Goal: Communication & Community: Answer question/provide support

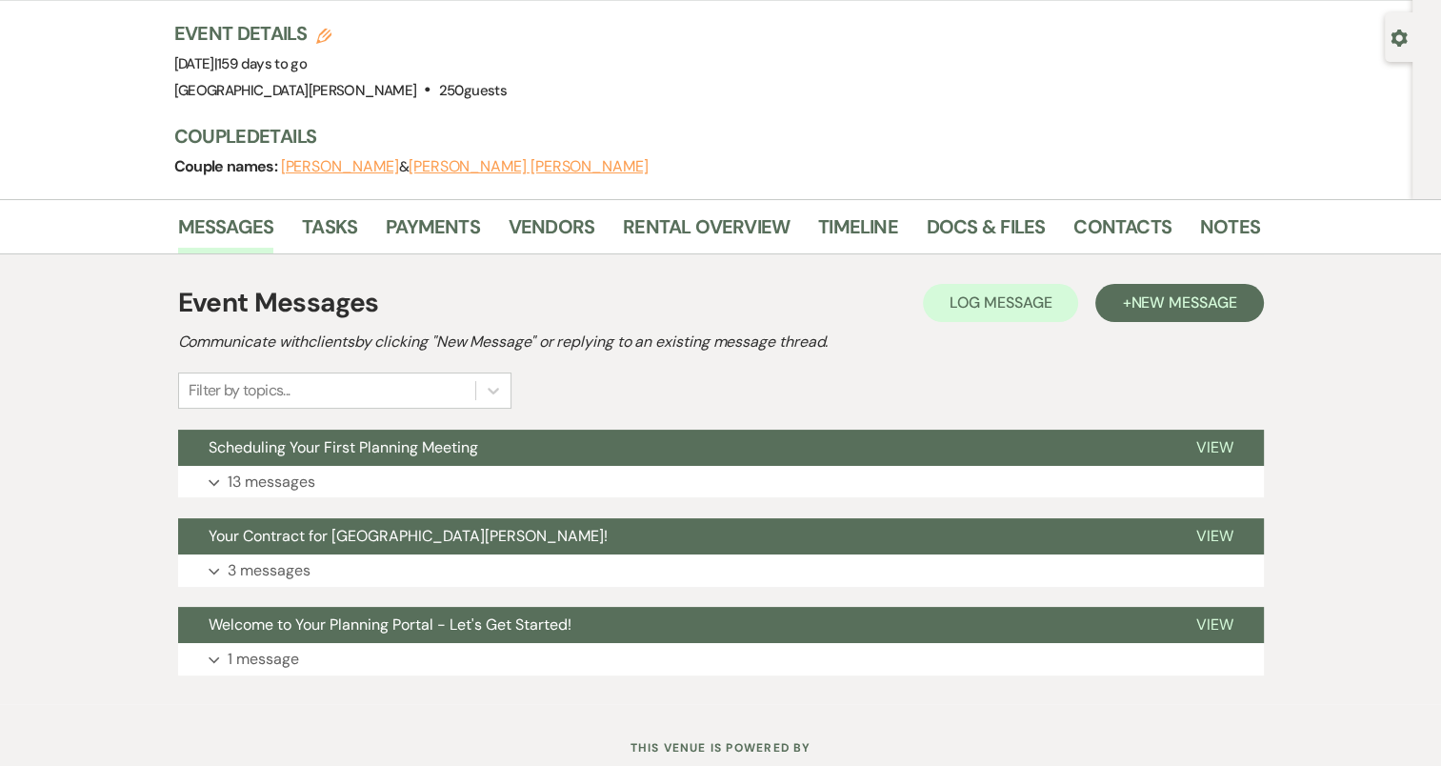
scroll to position [173, 0]
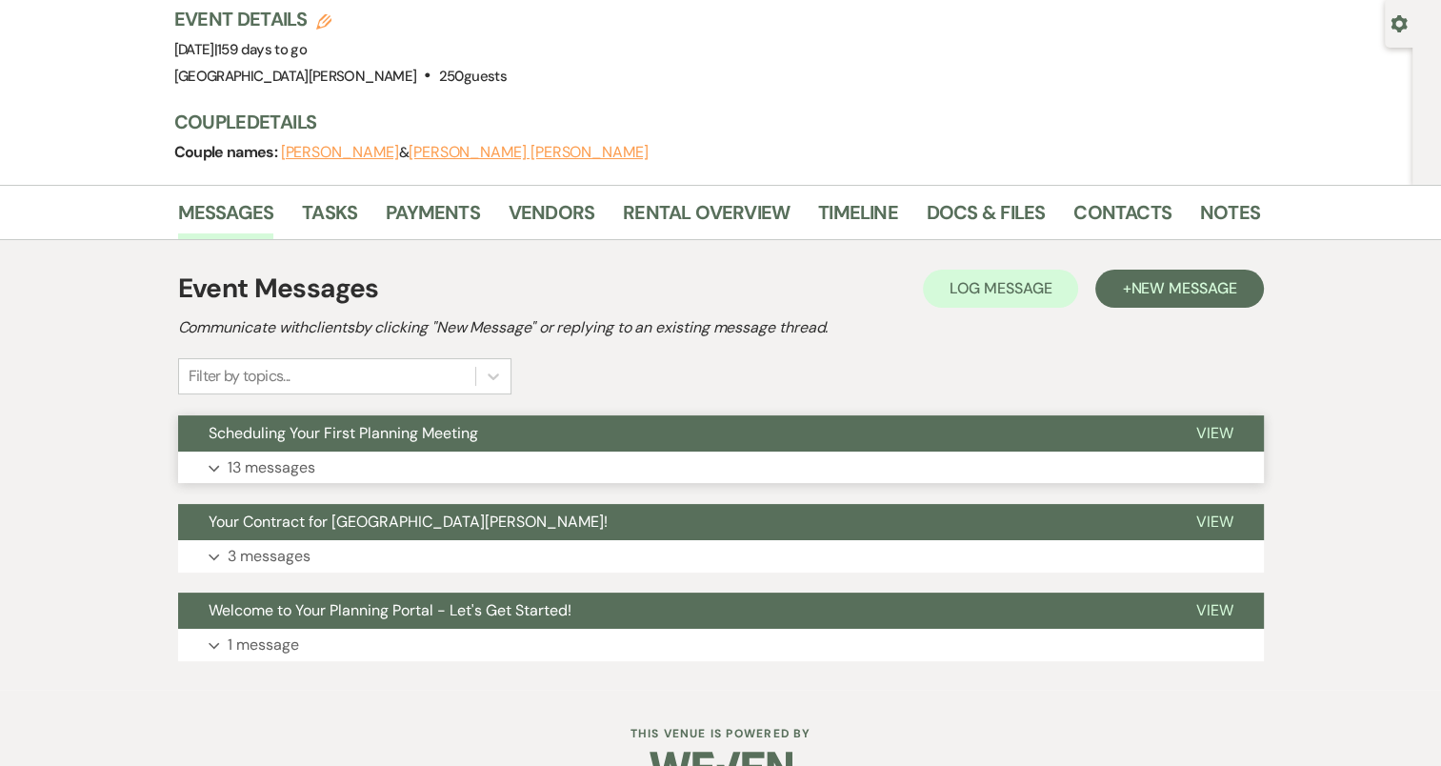
click at [209, 451] on button "Expand 13 messages" at bounding box center [721, 467] width 1086 height 32
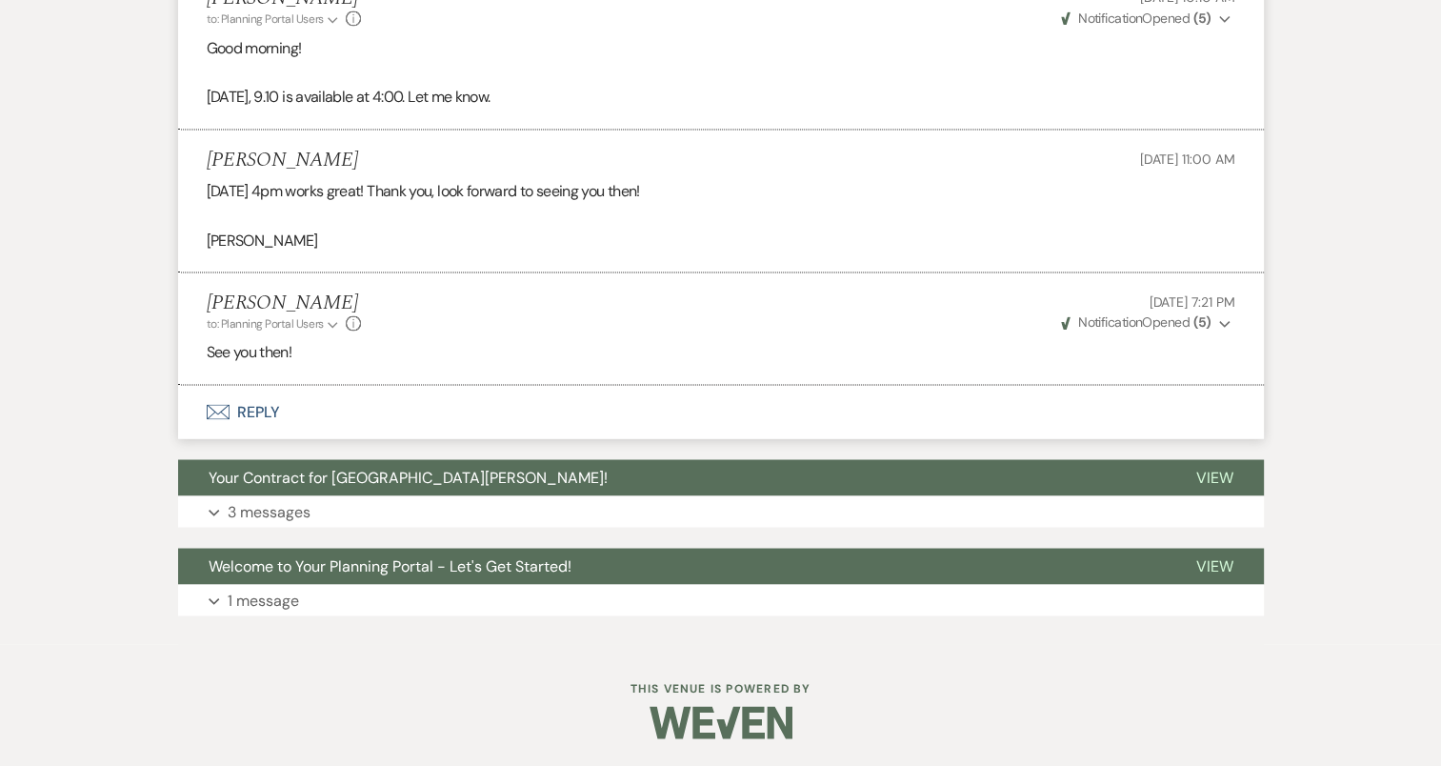
scroll to position [3214, 0]
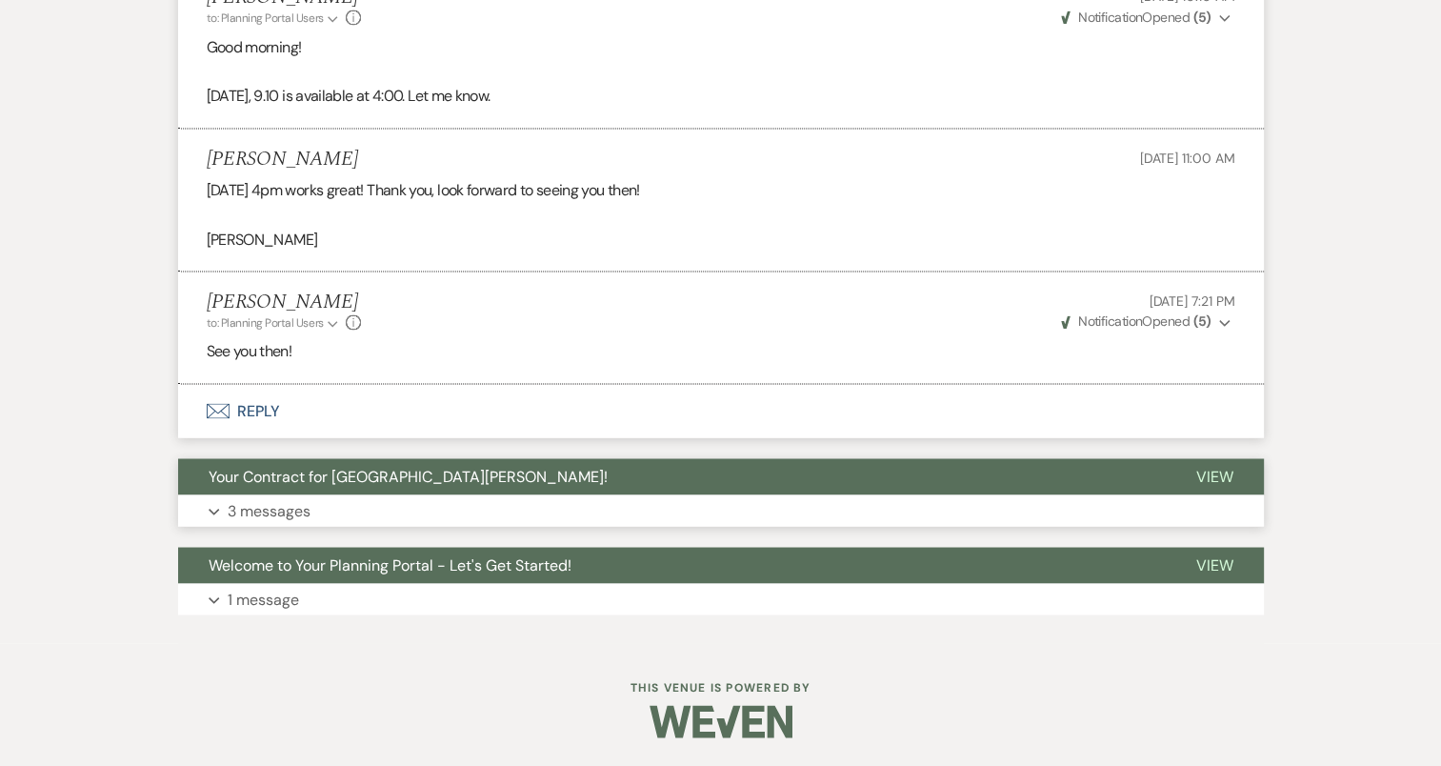
click at [209, 510] on icon "Expand" at bounding box center [214, 512] width 11 height 8
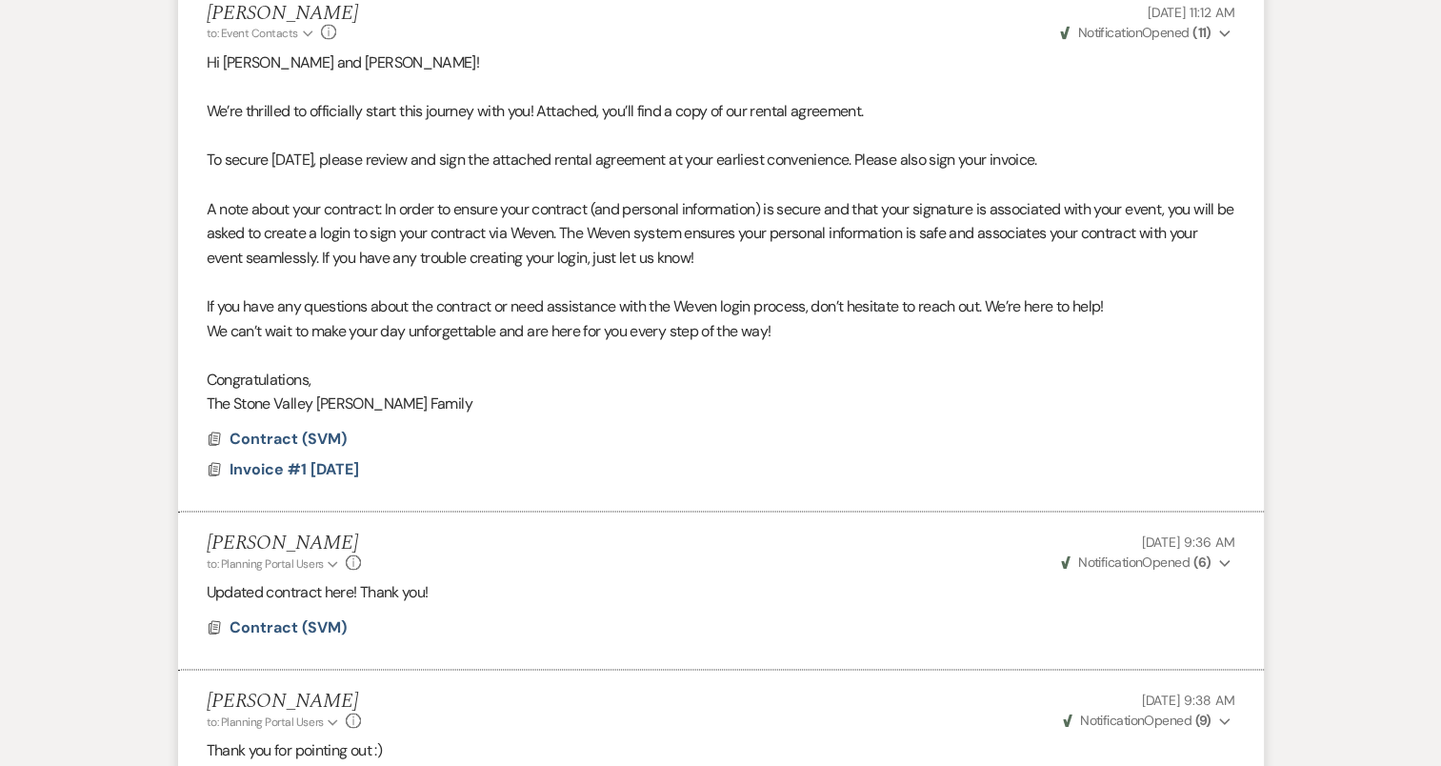
scroll to position [4071, 0]
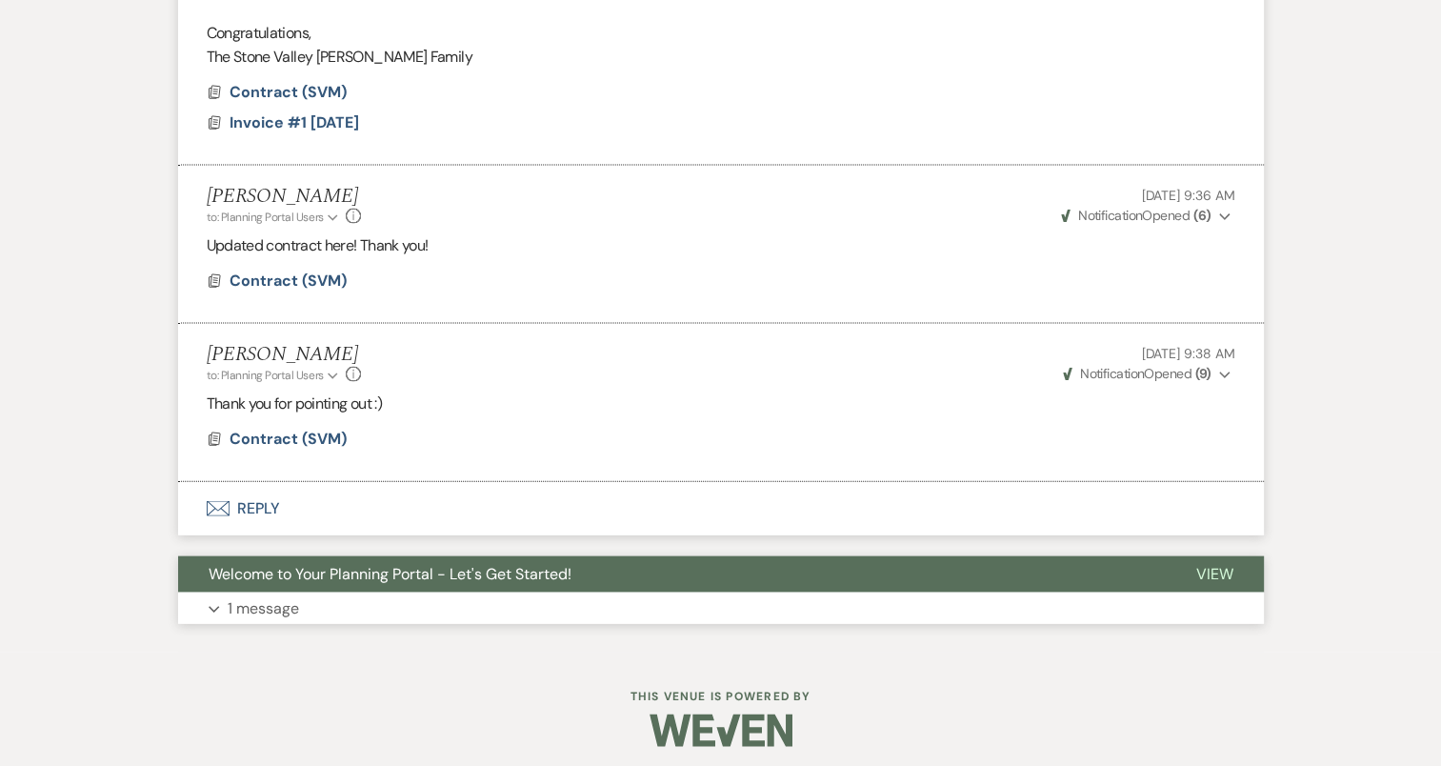
click at [213, 612] on use "button" at bounding box center [214, 609] width 10 height 7
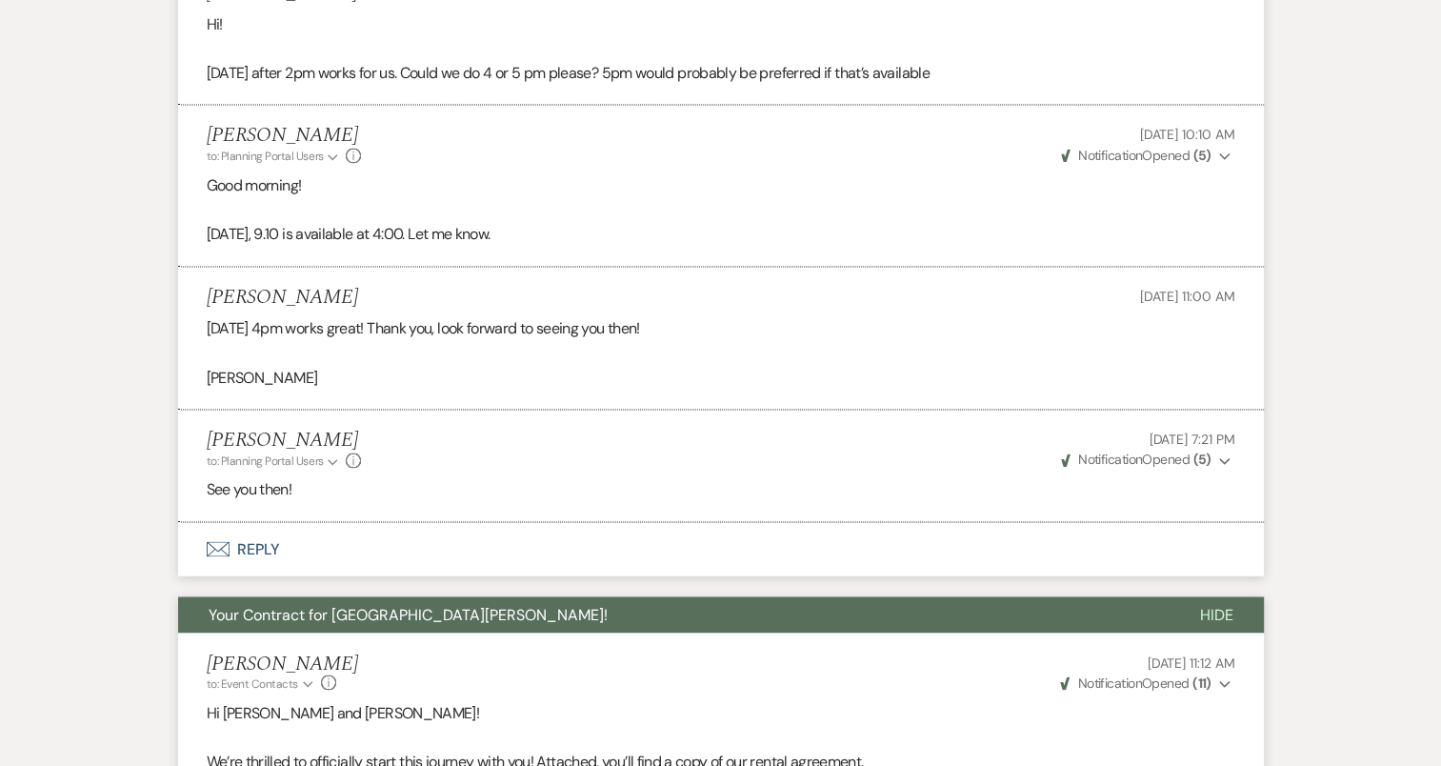
scroll to position [3309, 0]
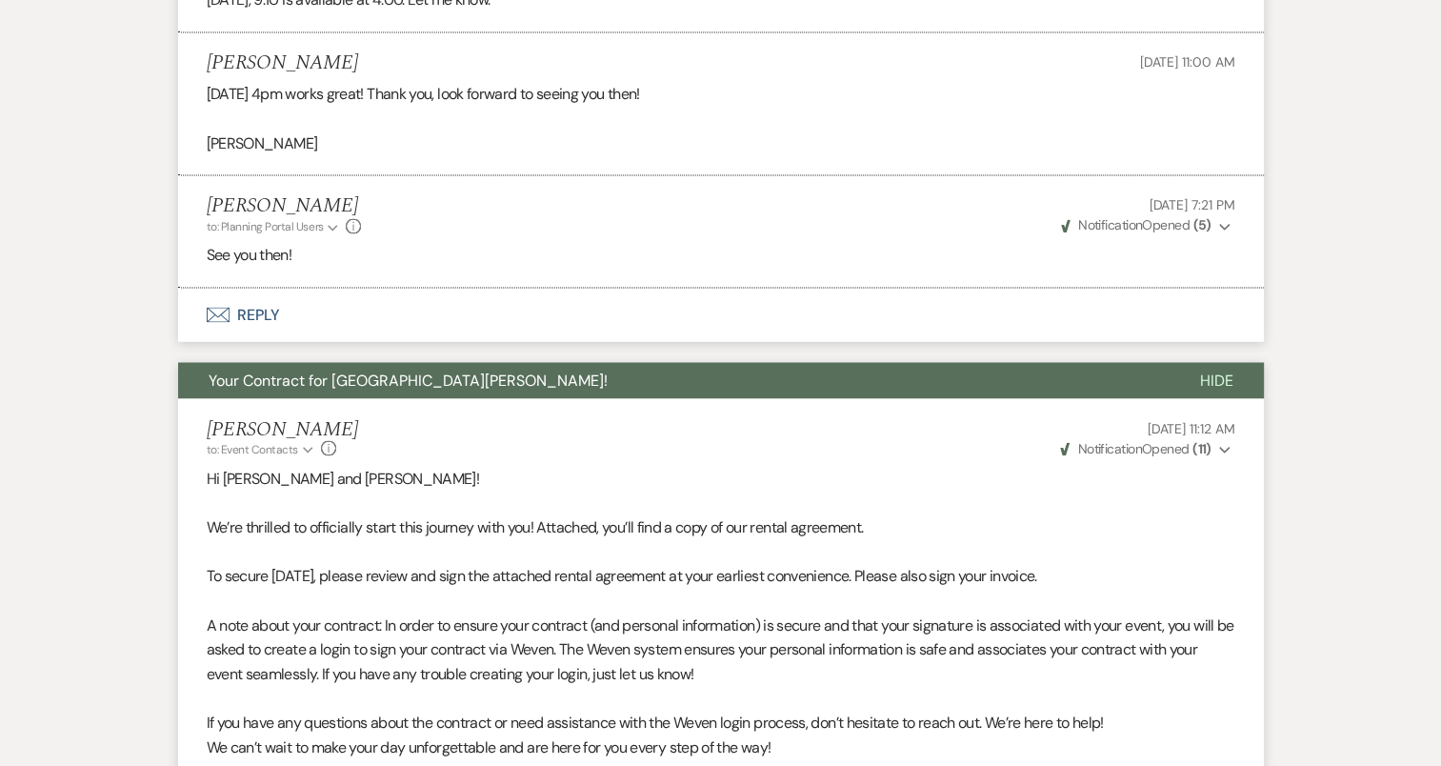
click at [267, 312] on button "Envelope Reply" at bounding box center [721, 314] width 1086 height 53
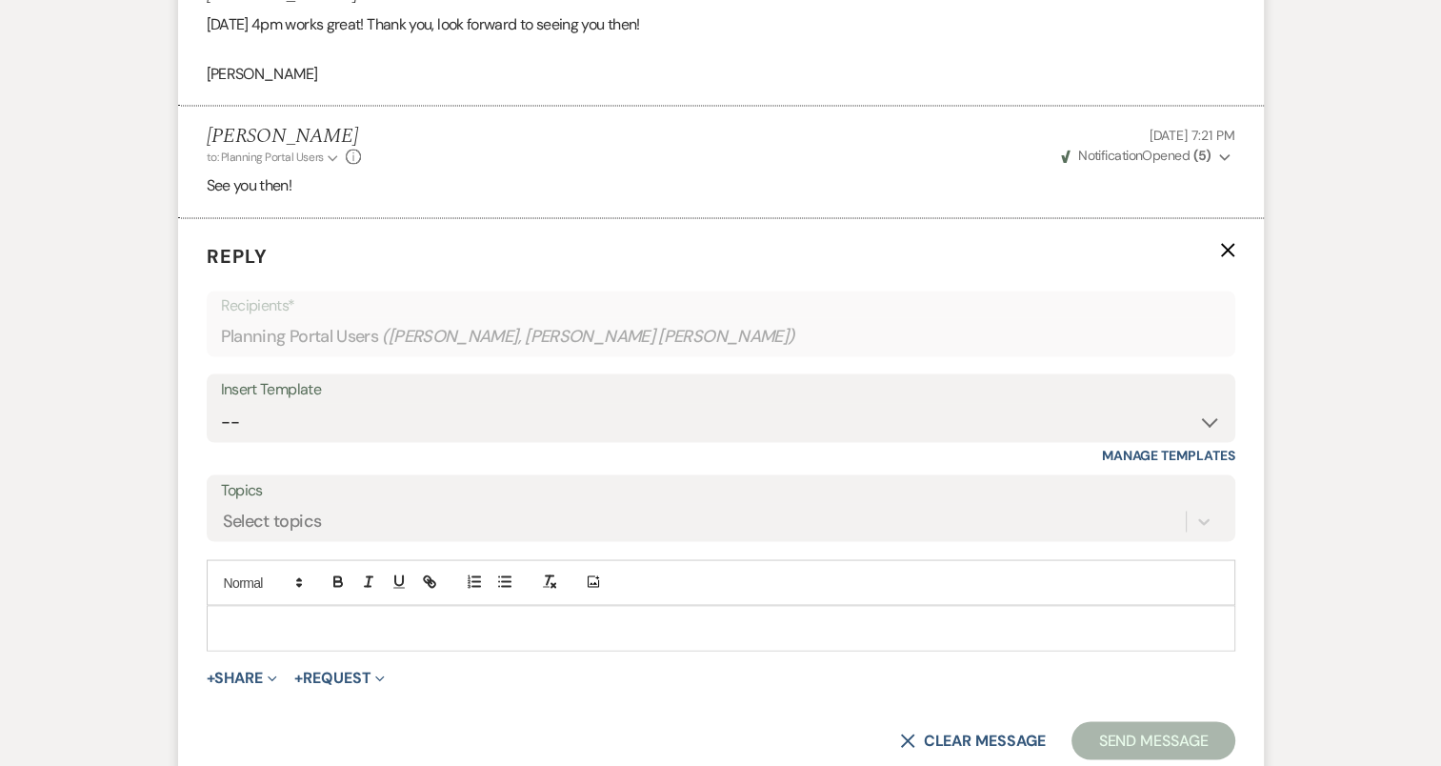
scroll to position [3412, 0]
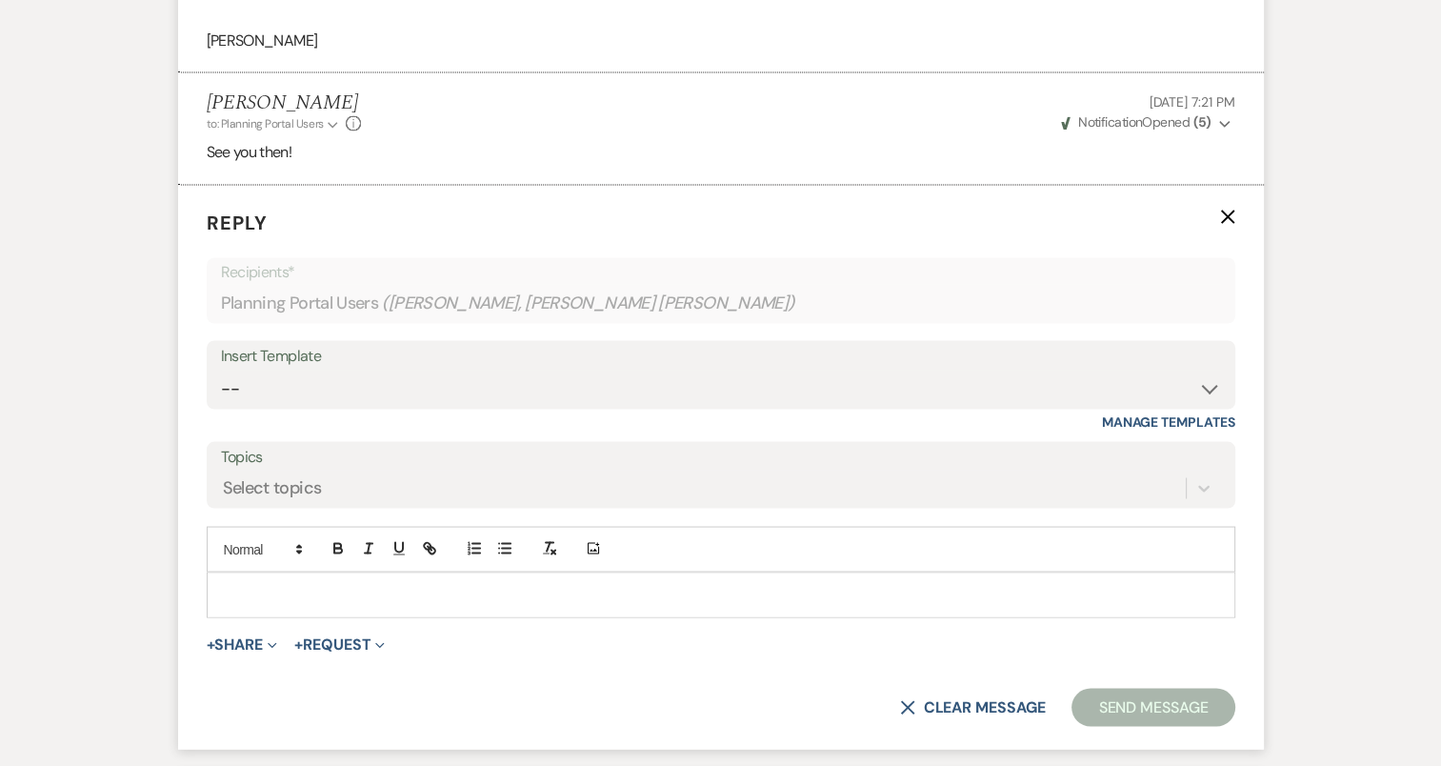
click at [365, 602] on p at bounding box center [721, 594] width 998 height 21
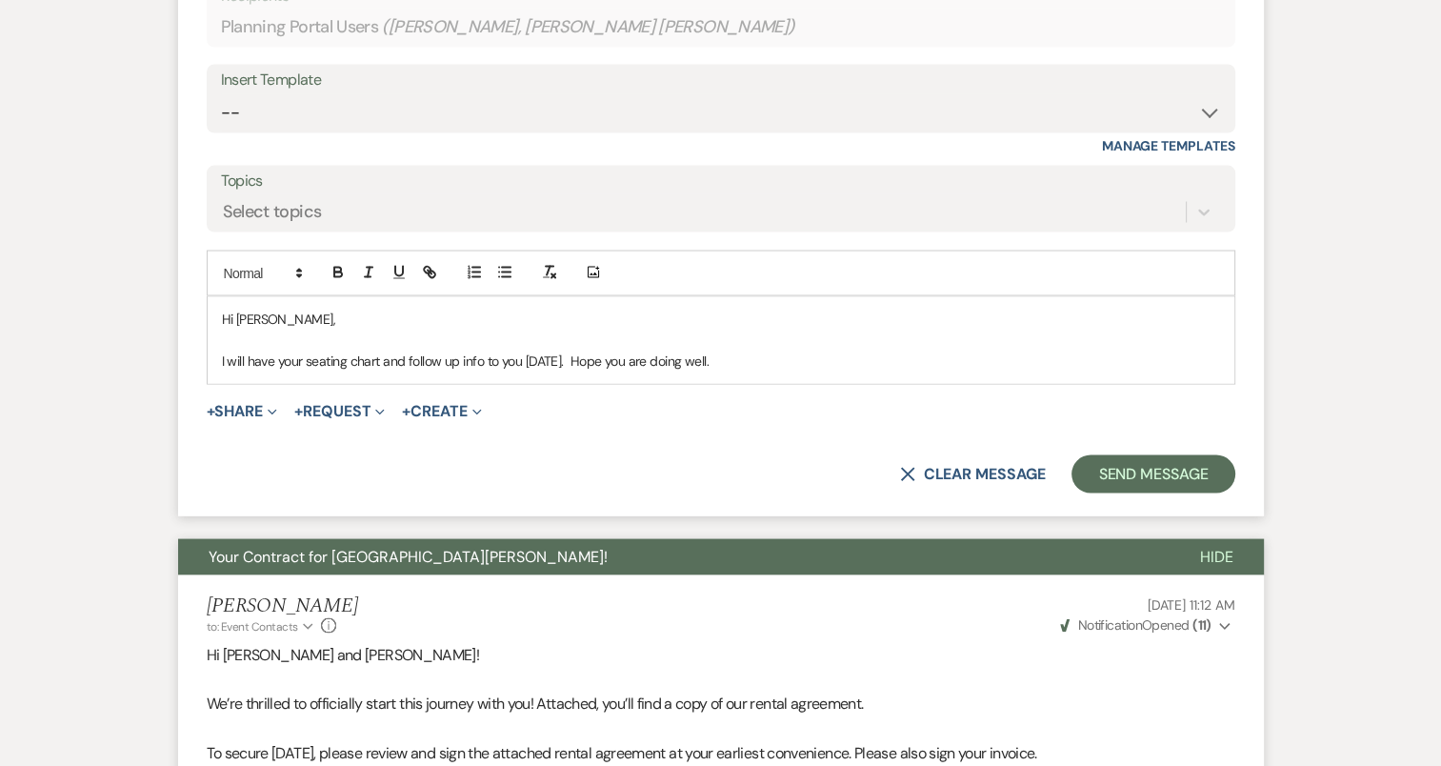
scroll to position [3698, 0]
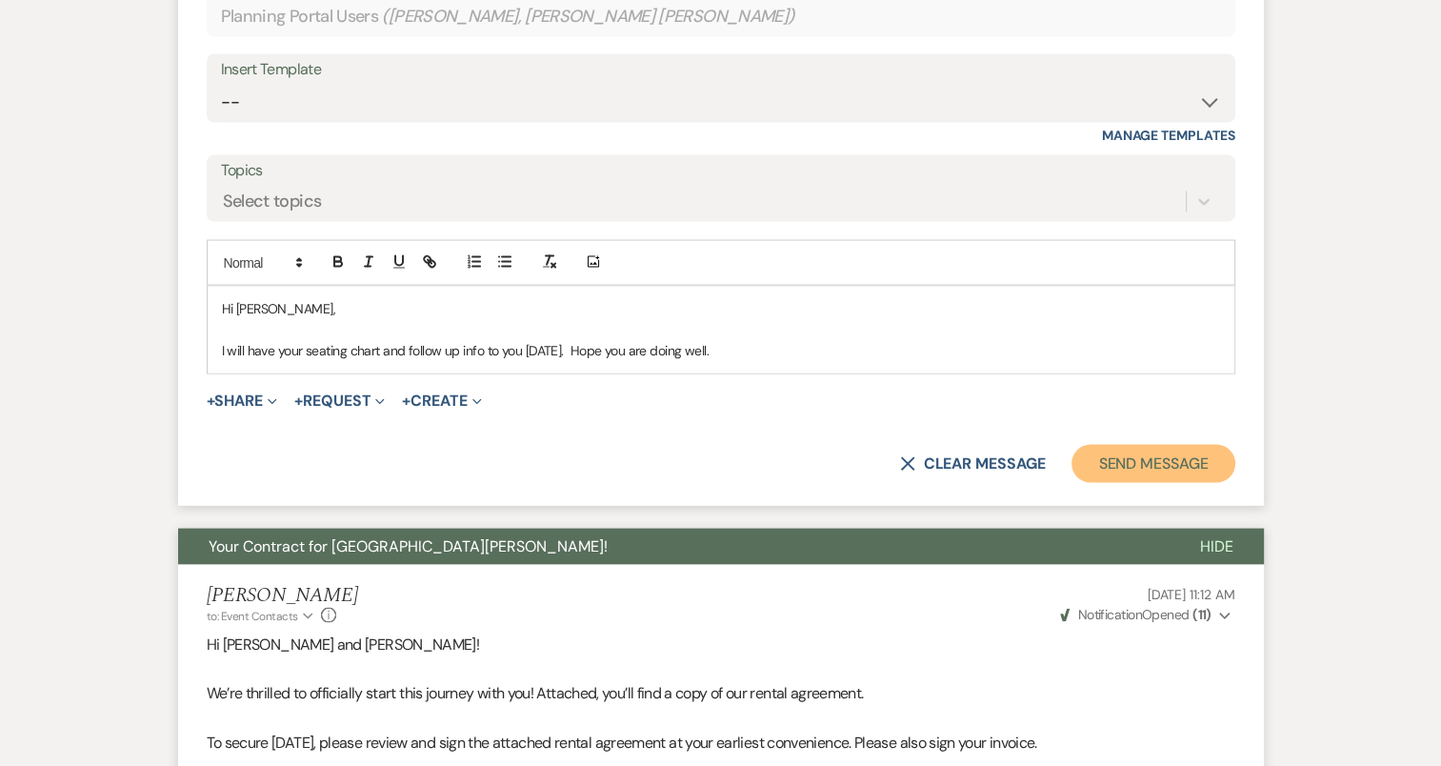
click at [1161, 469] on button "Send Message" at bounding box center [1152, 464] width 163 height 38
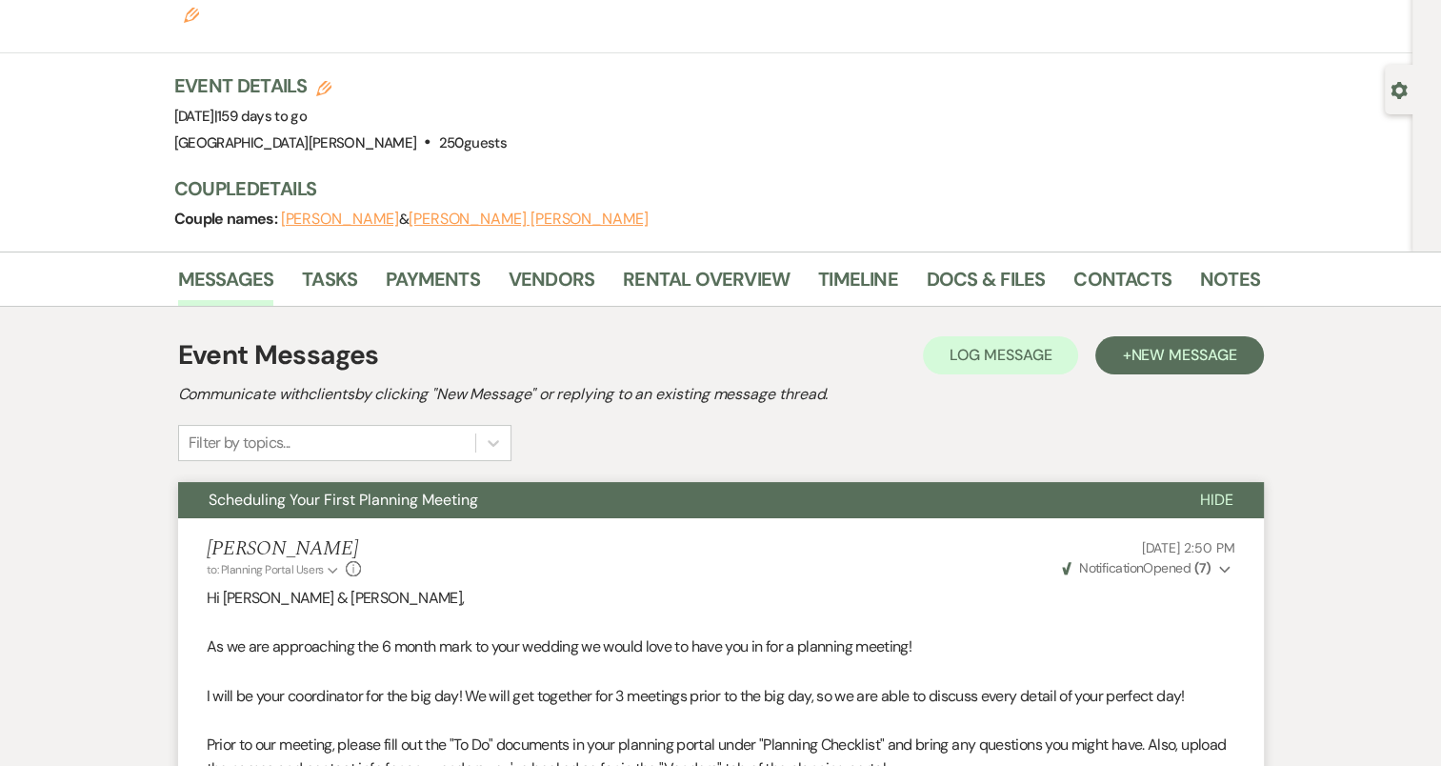
scroll to position [0, 0]
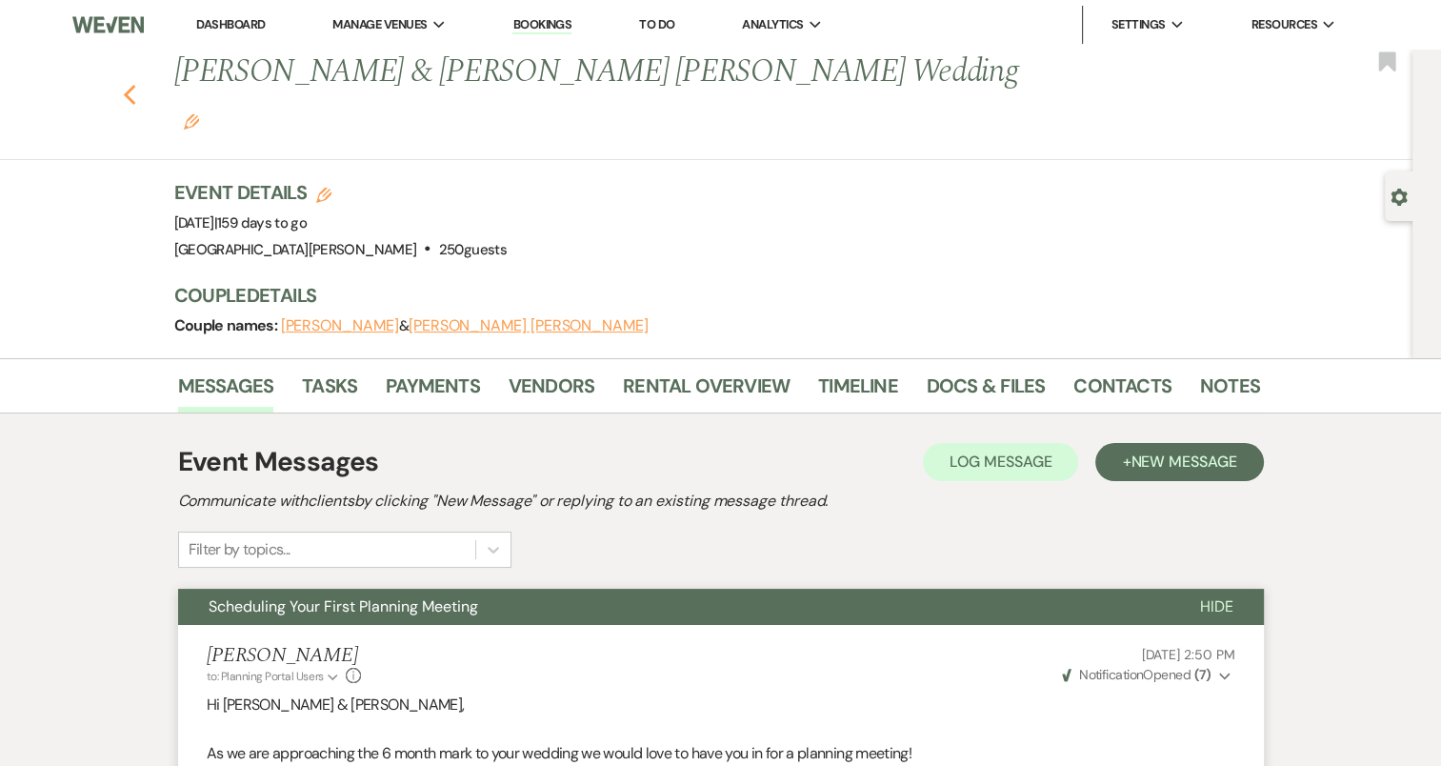
click at [131, 84] on icon "Previous" at bounding box center [130, 95] width 14 height 23
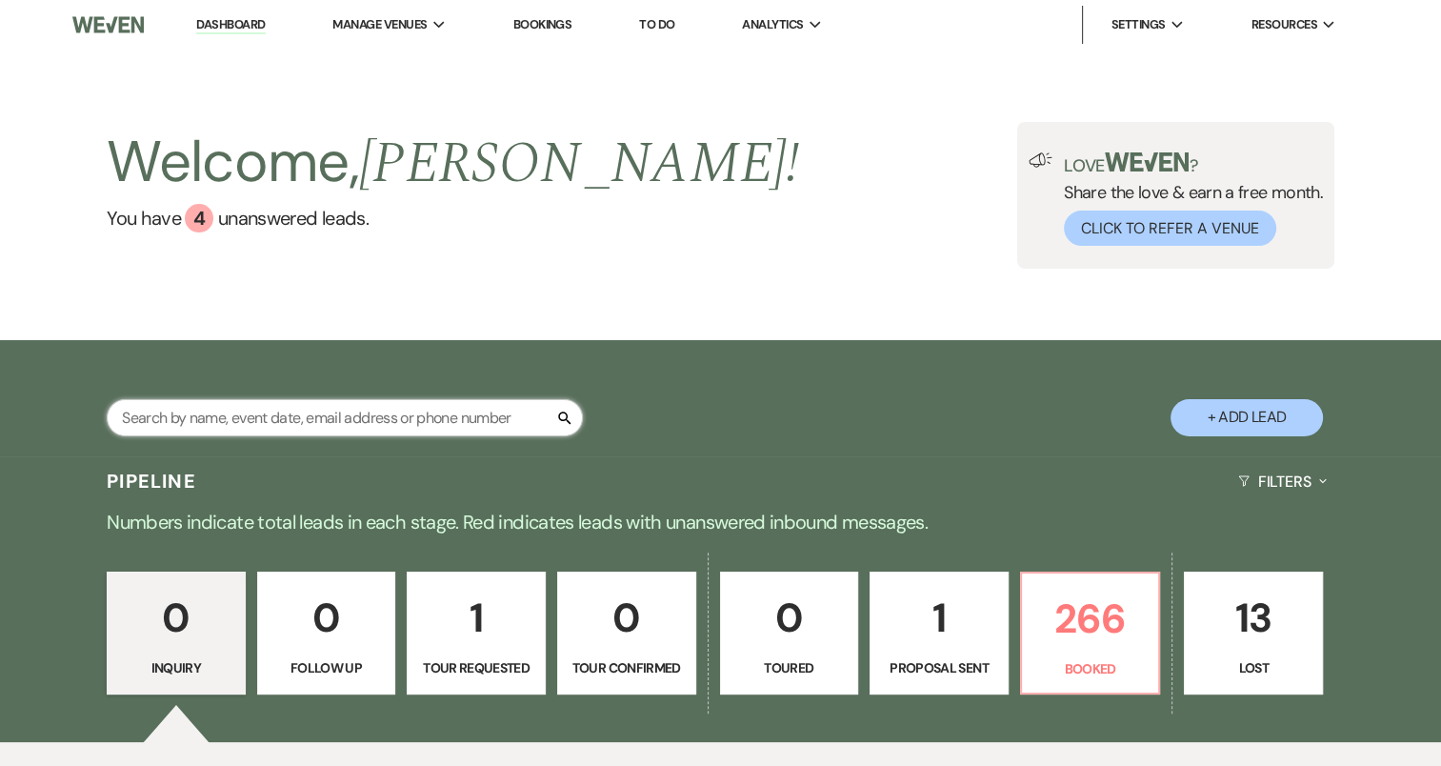
click at [398, 413] on input "text" at bounding box center [345, 417] width 476 height 37
type input "[PERSON_NAME]"
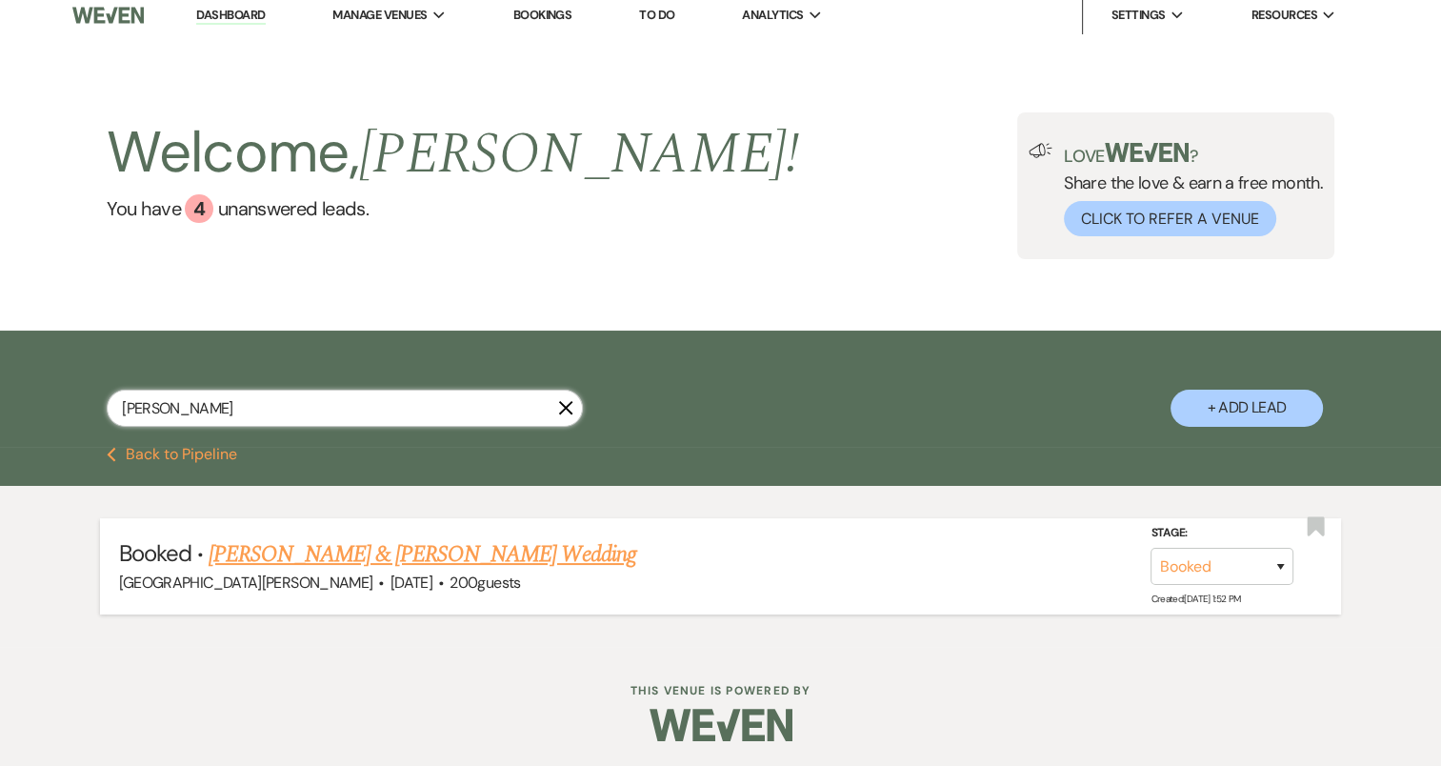
scroll to position [12, 0]
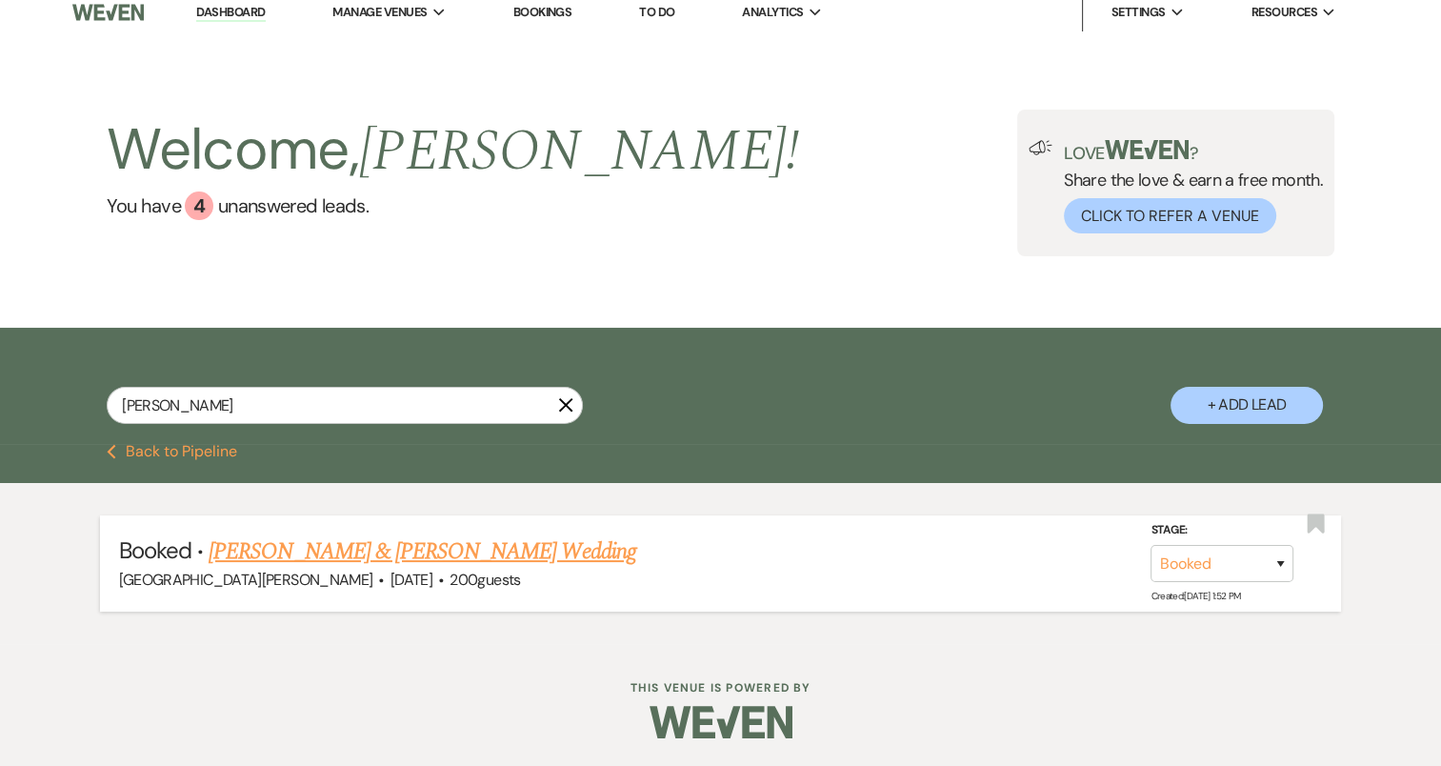
click at [518, 549] on link "[PERSON_NAME] & [PERSON_NAME] Wedding" at bounding box center [422, 551] width 427 height 34
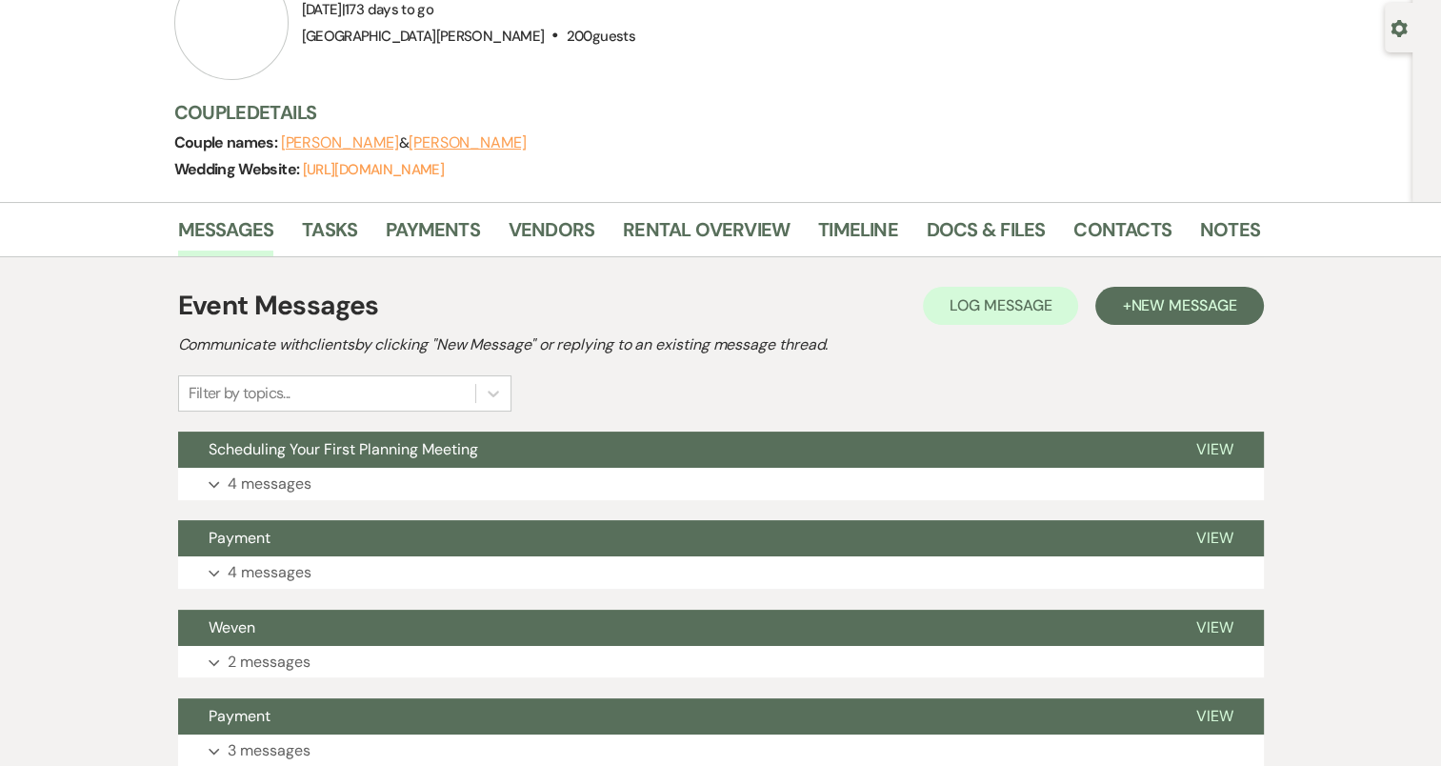
scroll to position [381, 0]
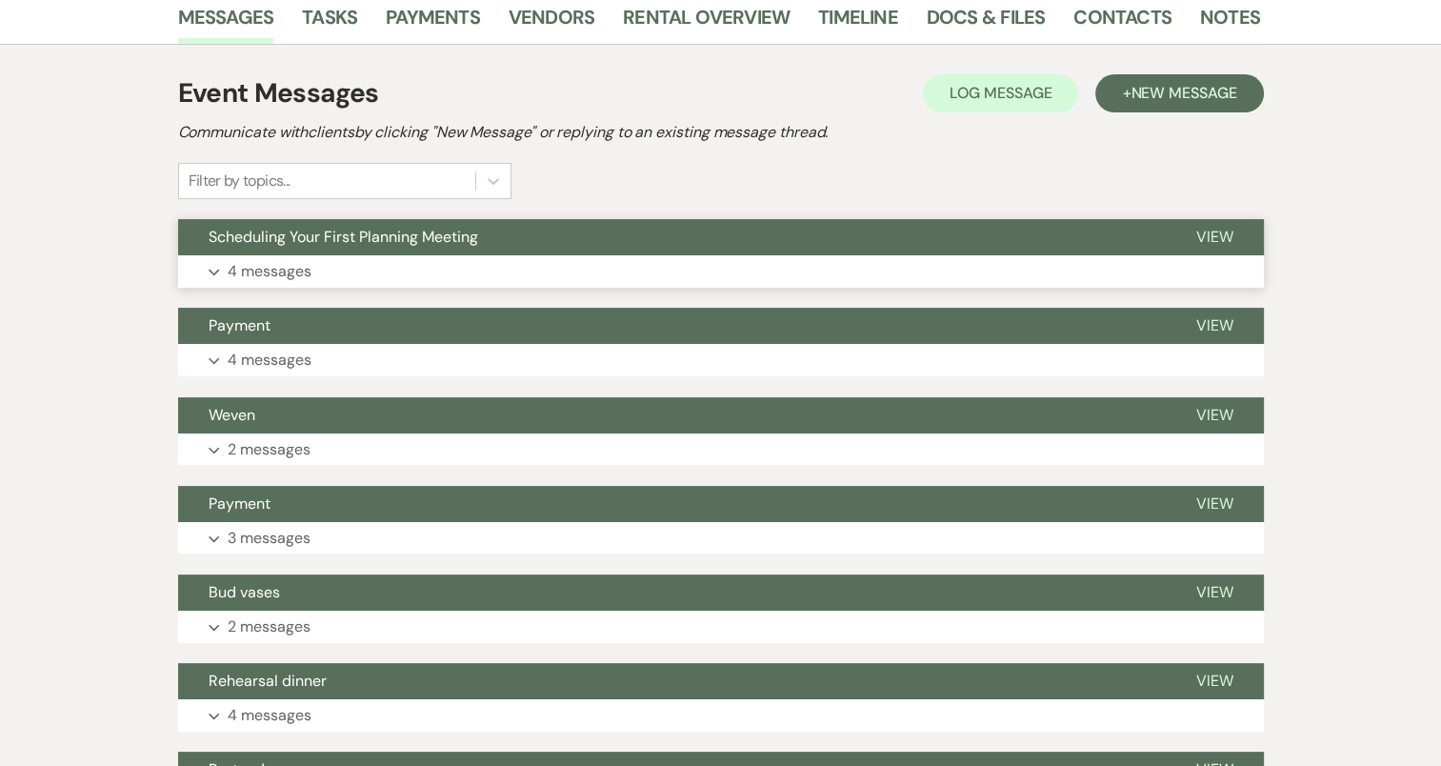
click at [214, 274] on icon "Expand" at bounding box center [214, 273] width 11 height 8
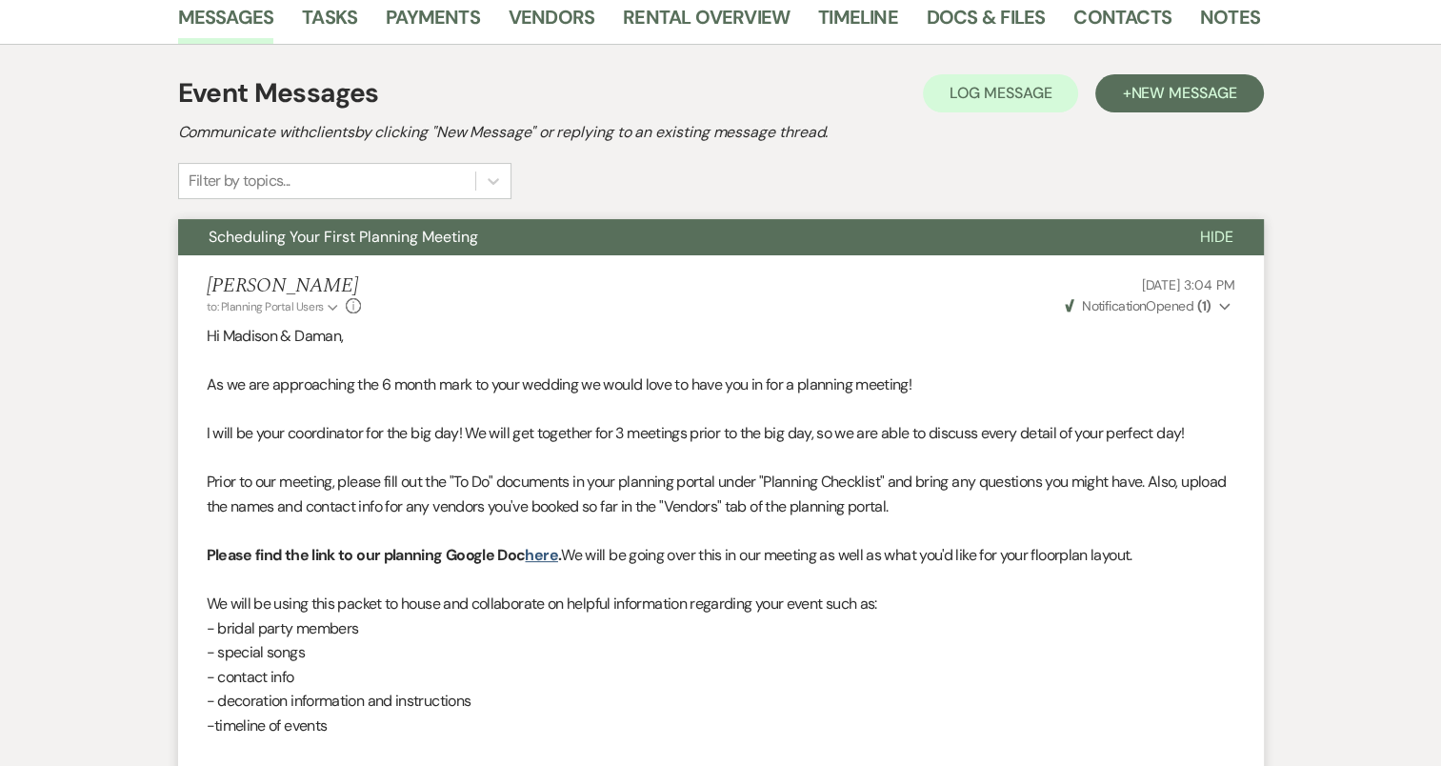
scroll to position [0, 0]
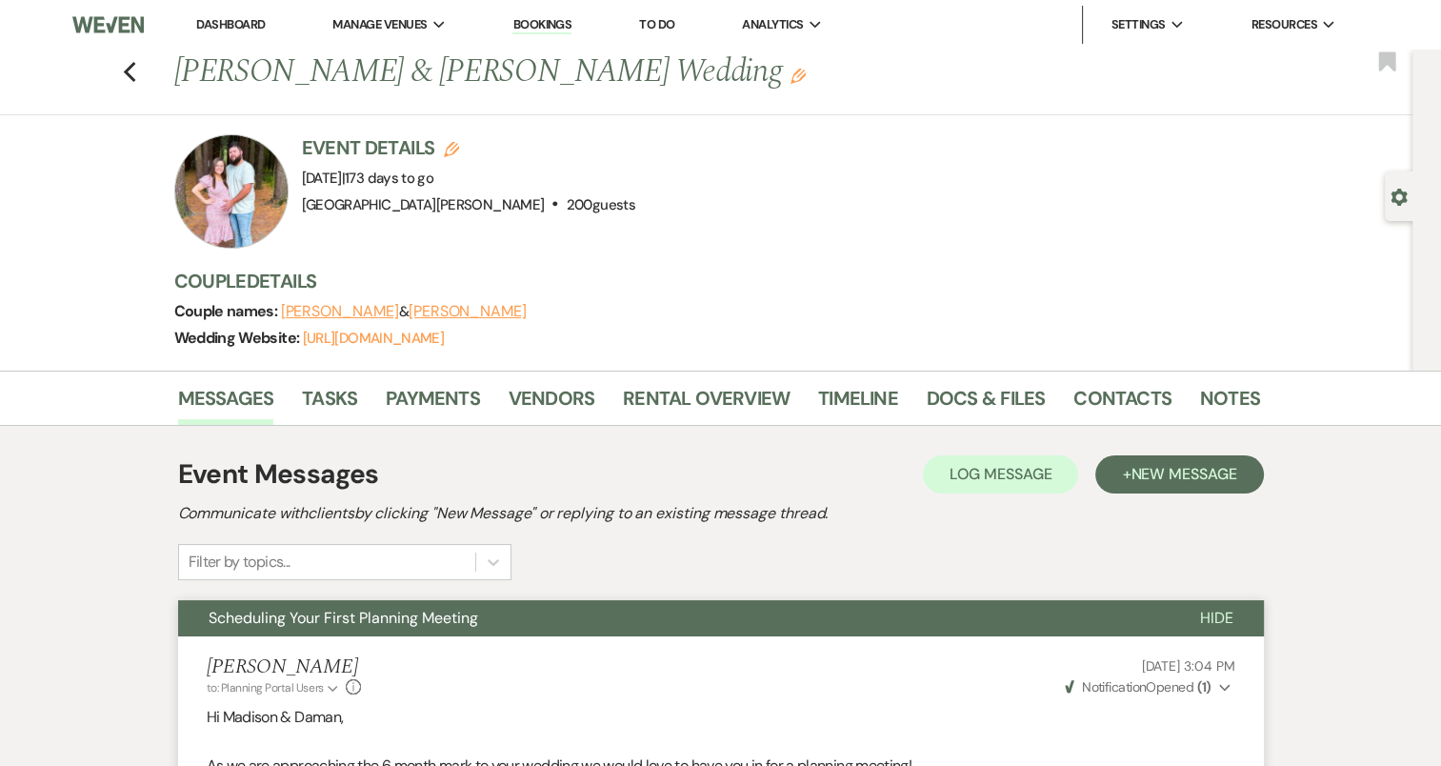
click at [183, 69] on h1 "[PERSON_NAME] & [PERSON_NAME] Wedding Edit" at bounding box center [600, 73] width 853 height 46
click at [129, 71] on div "Previous [PERSON_NAME] & [PERSON_NAME] Wedding Edit Bookmark" at bounding box center [701, 83] width 1422 height 66
click at [133, 76] on icon "Previous" at bounding box center [130, 72] width 14 height 23
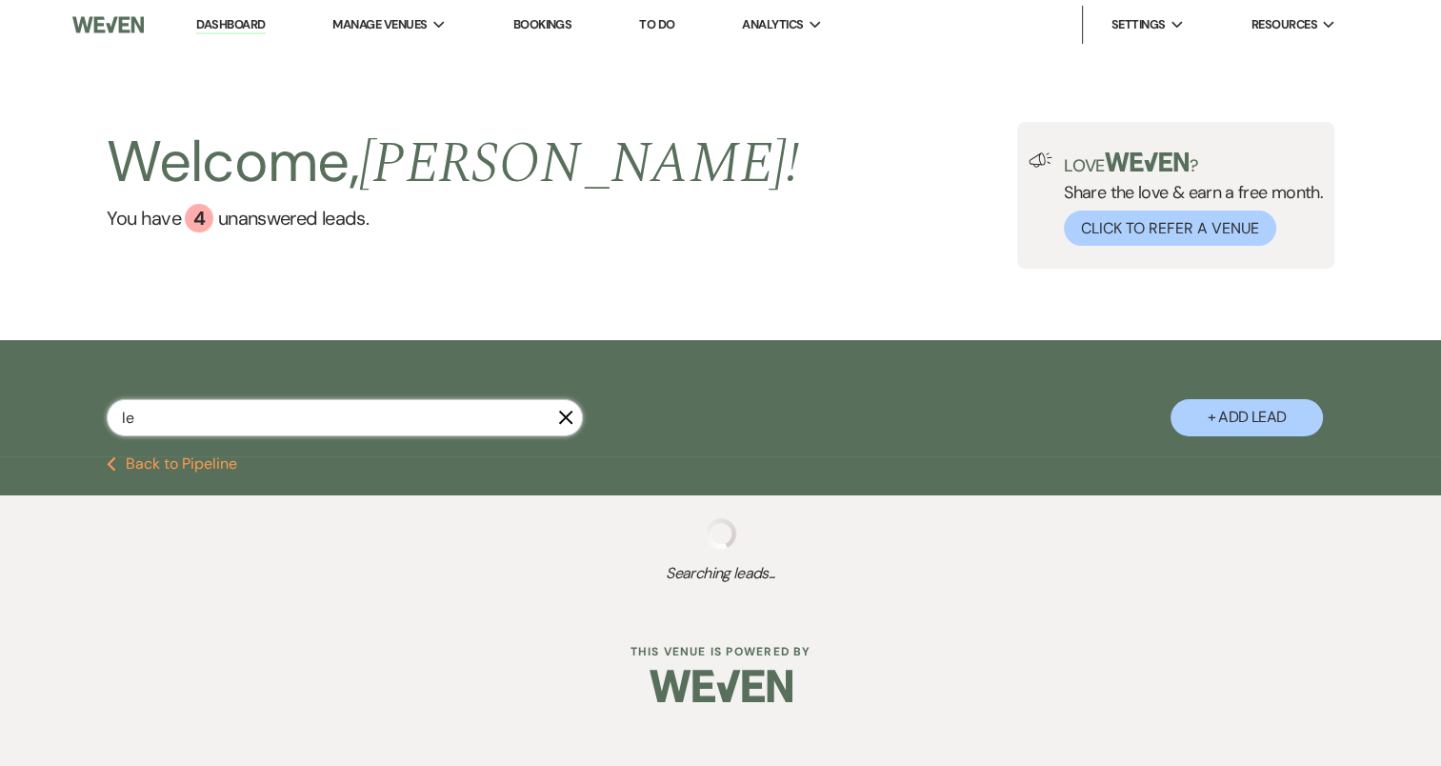
type input "l"
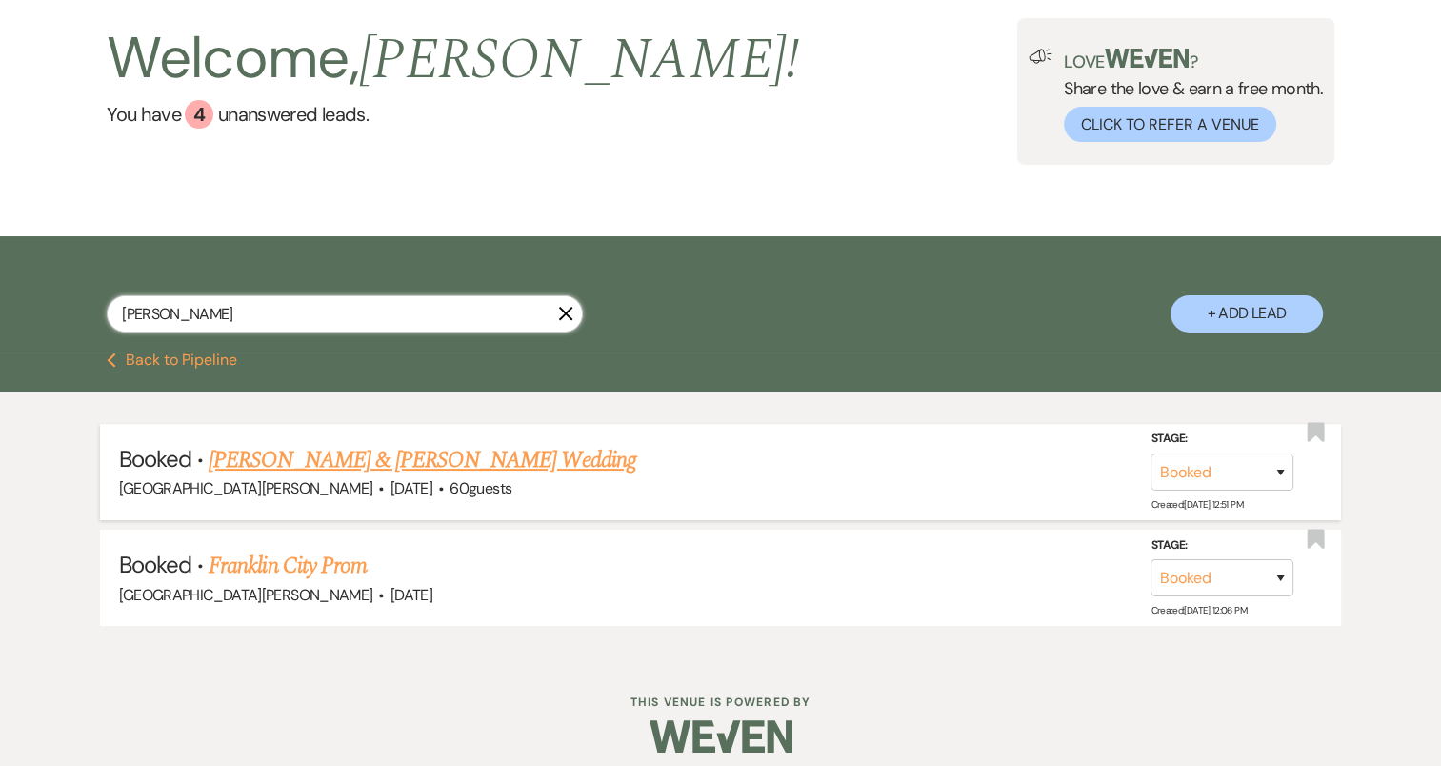
scroll to position [117, 0]
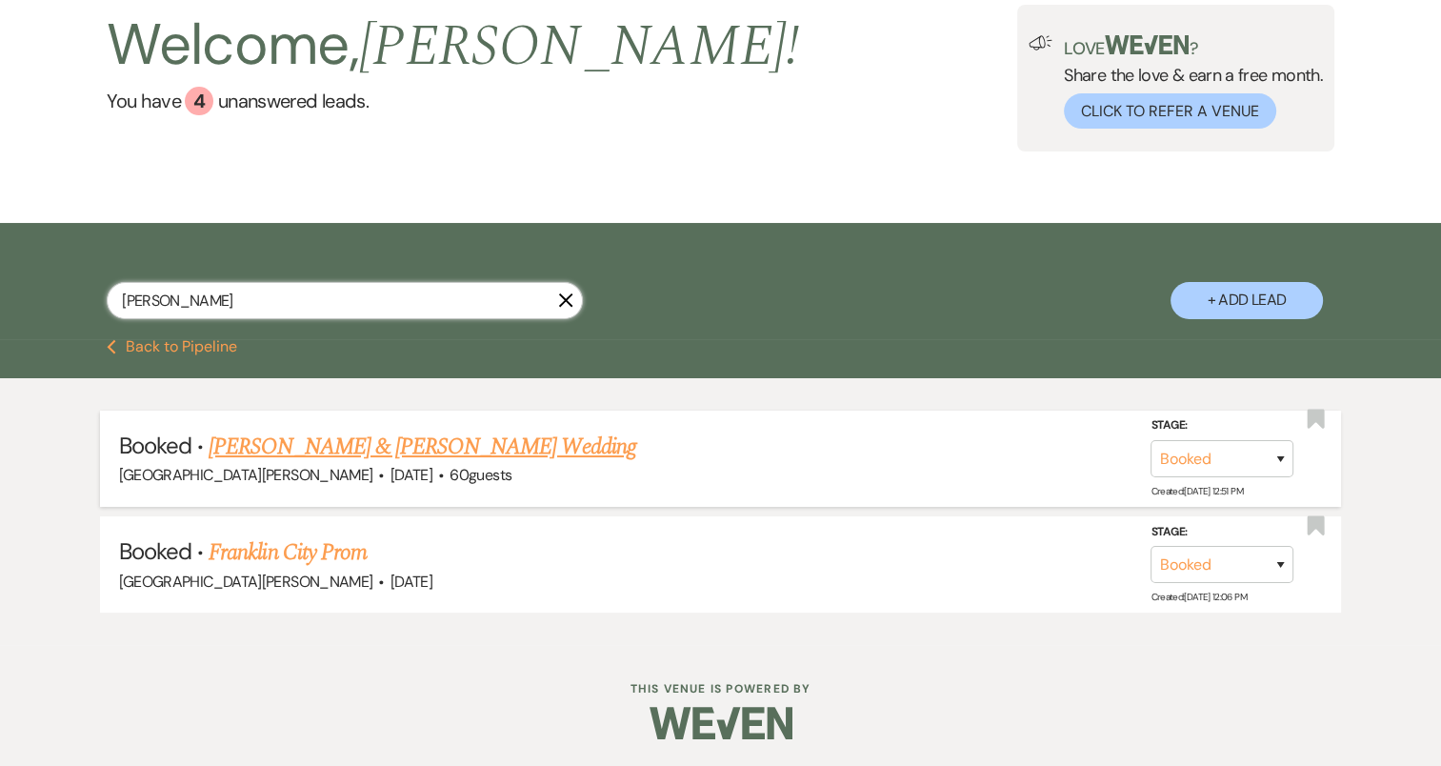
type input "[PERSON_NAME]"
click at [529, 454] on link "[PERSON_NAME] & [PERSON_NAME] Wedding" at bounding box center [422, 446] width 427 height 34
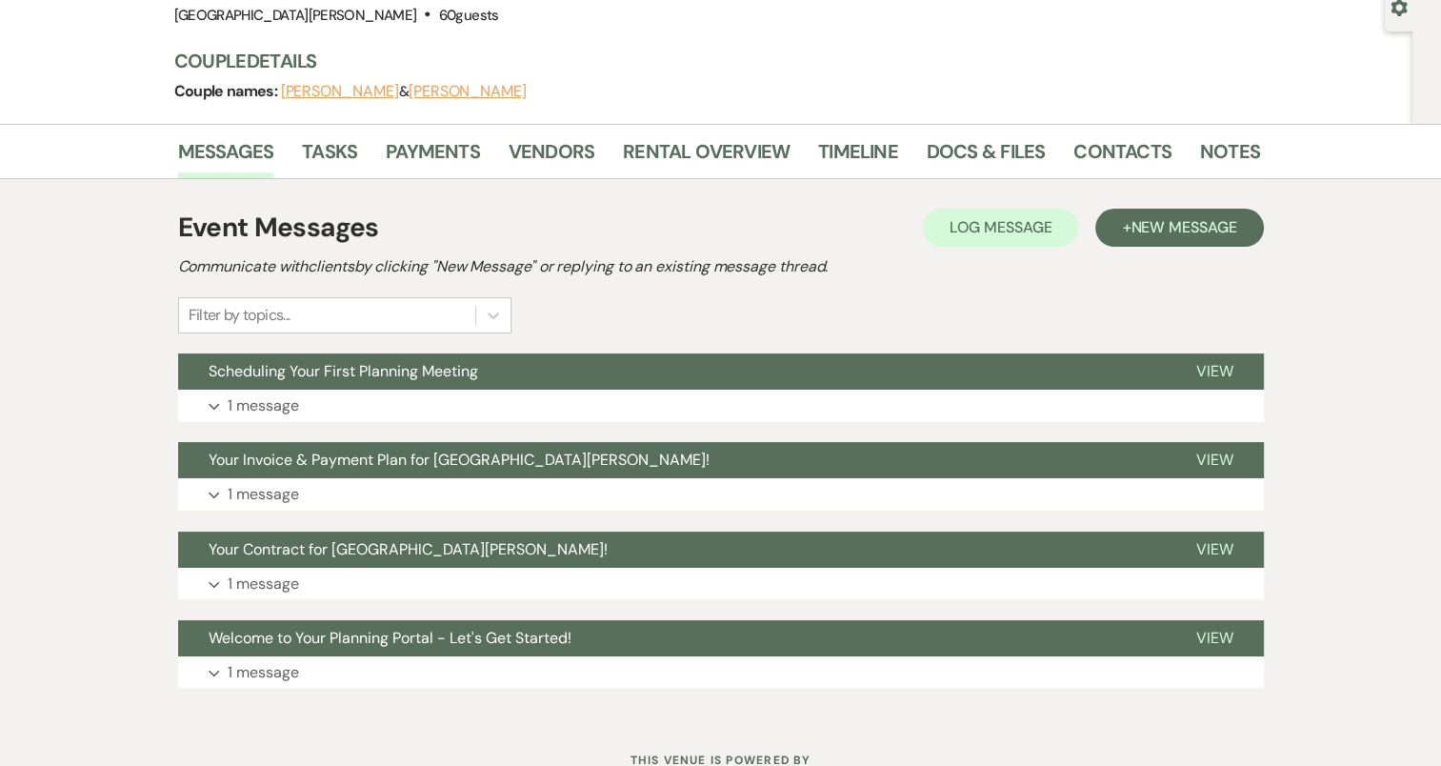
scroll to position [190, 0]
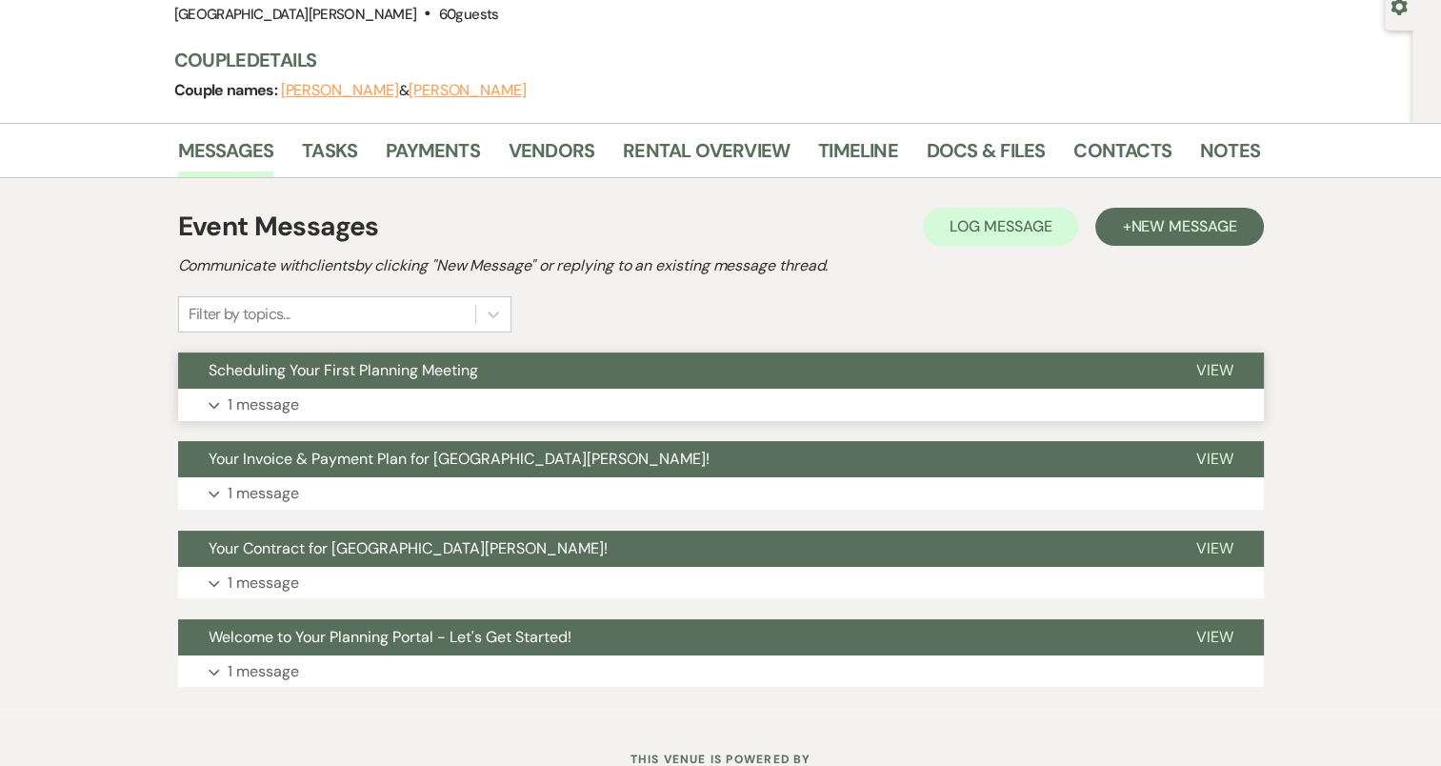
click at [214, 405] on use "button" at bounding box center [214, 406] width 10 height 7
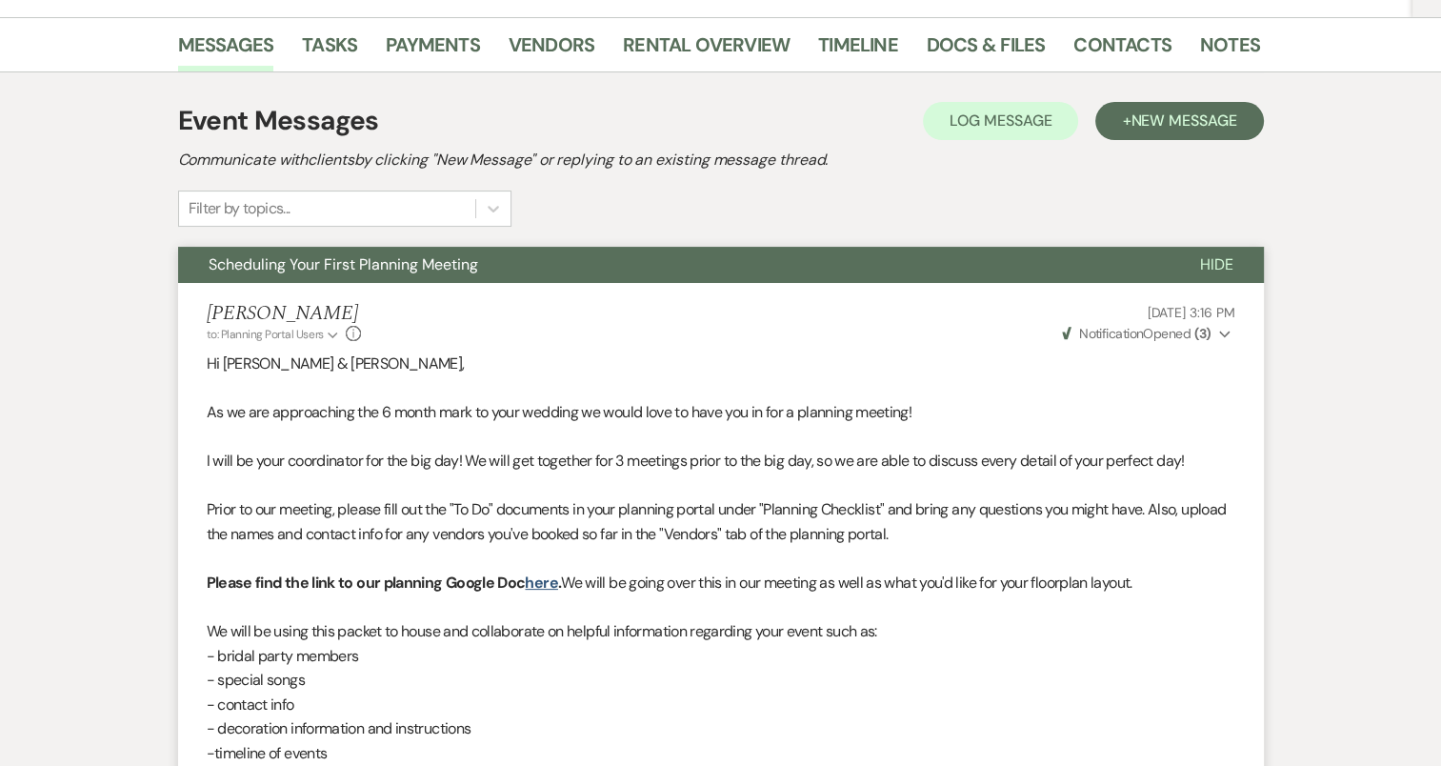
scroll to position [286, 0]
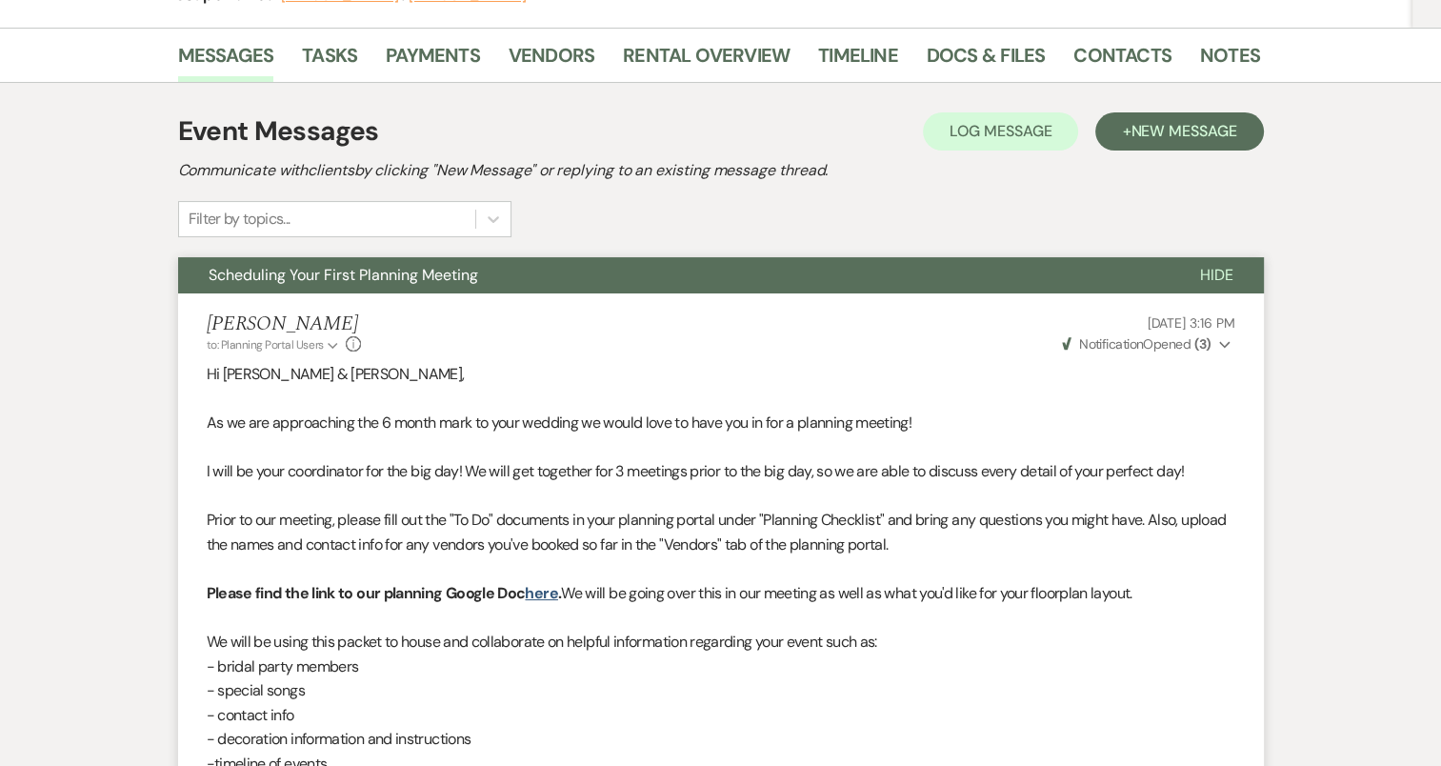
click at [1226, 345] on use "button" at bounding box center [1224, 345] width 10 height 7
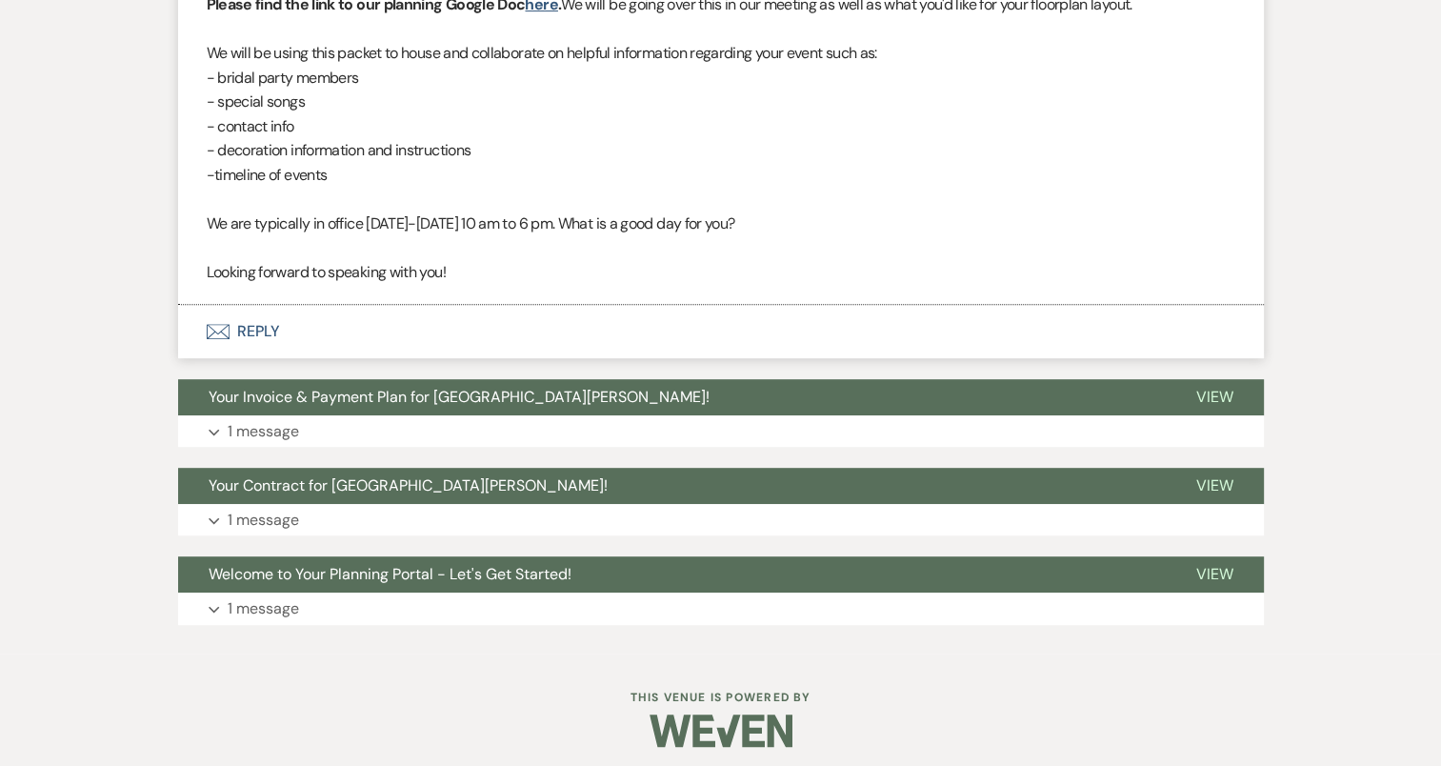
scroll to position [884, 0]
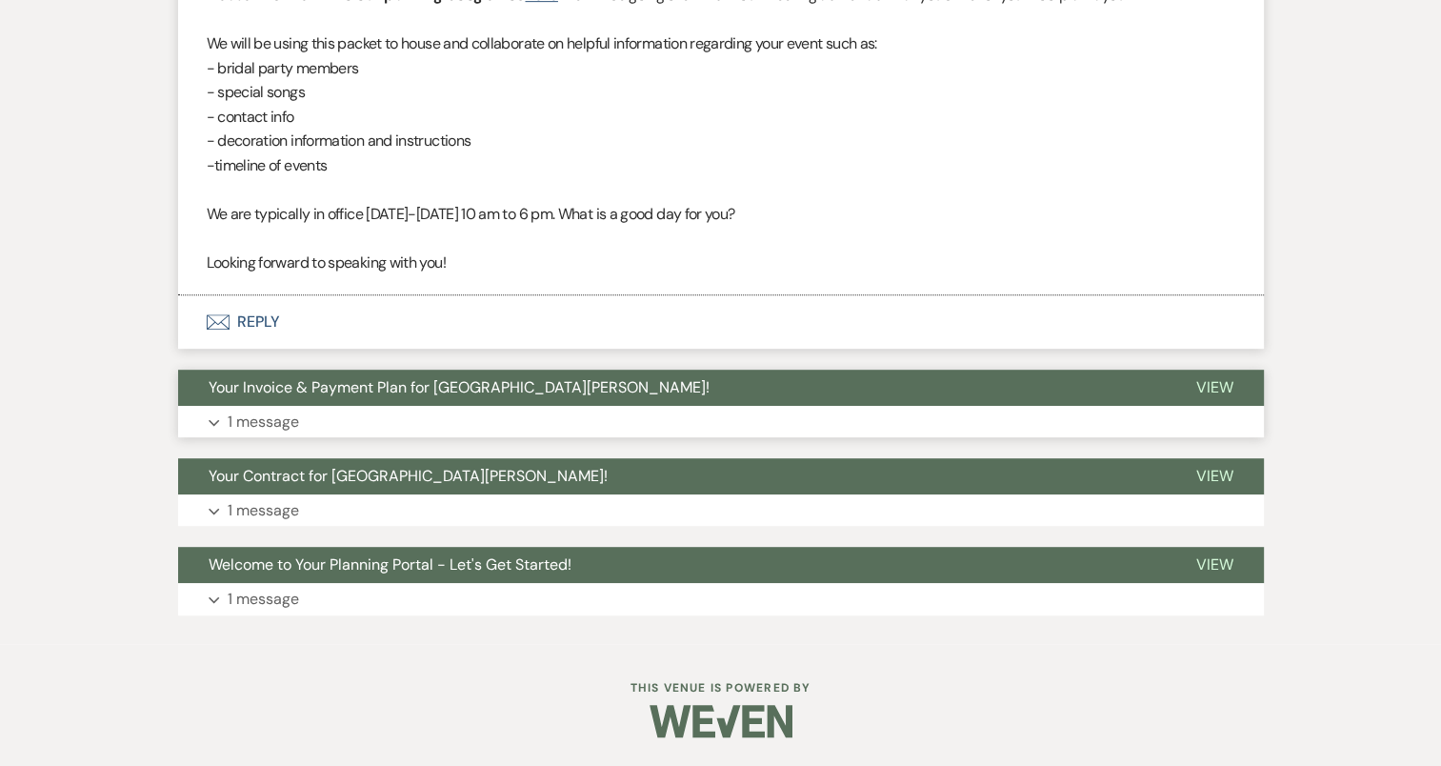
click at [213, 420] on icon "Expand" at bounding box center [214, 423] width 11 height 8
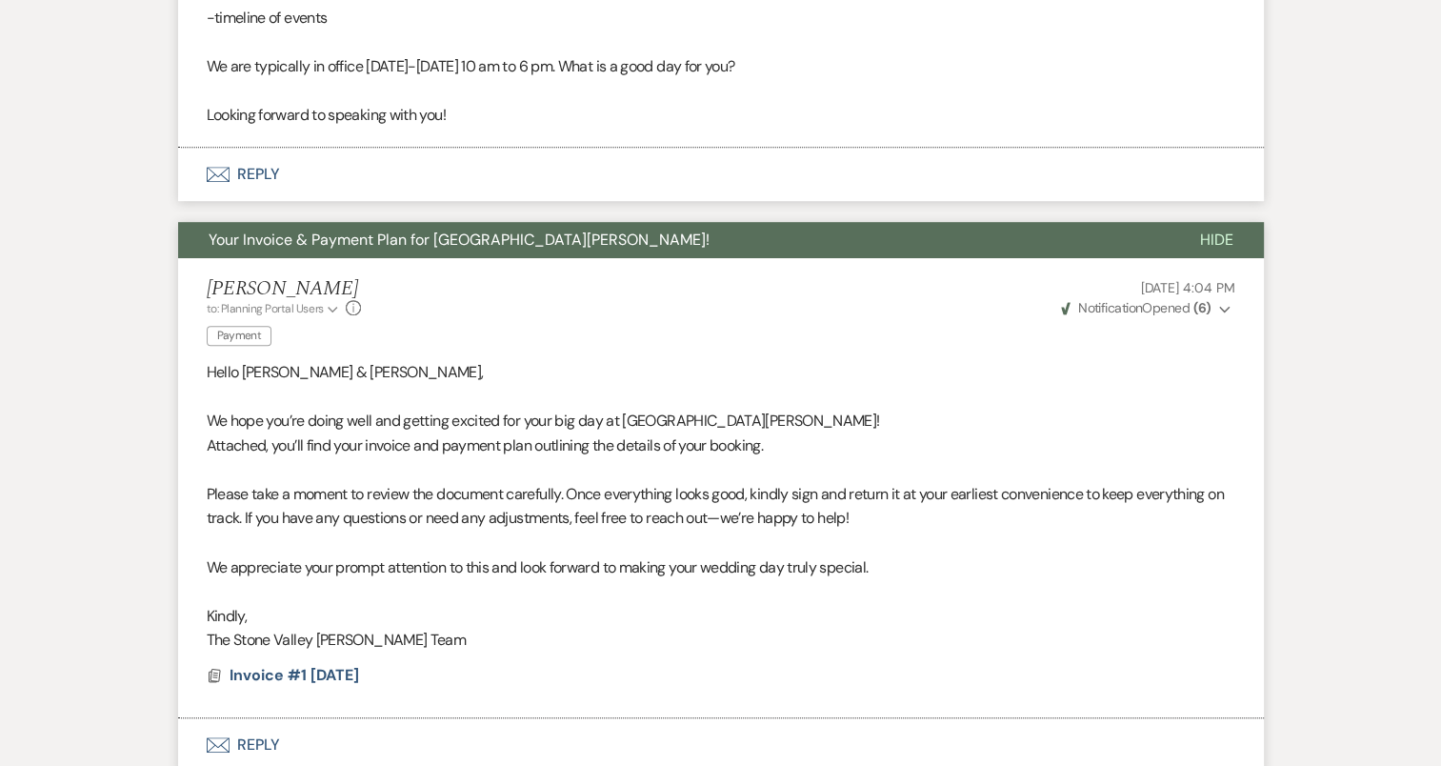
scroll to position [1360, 0]
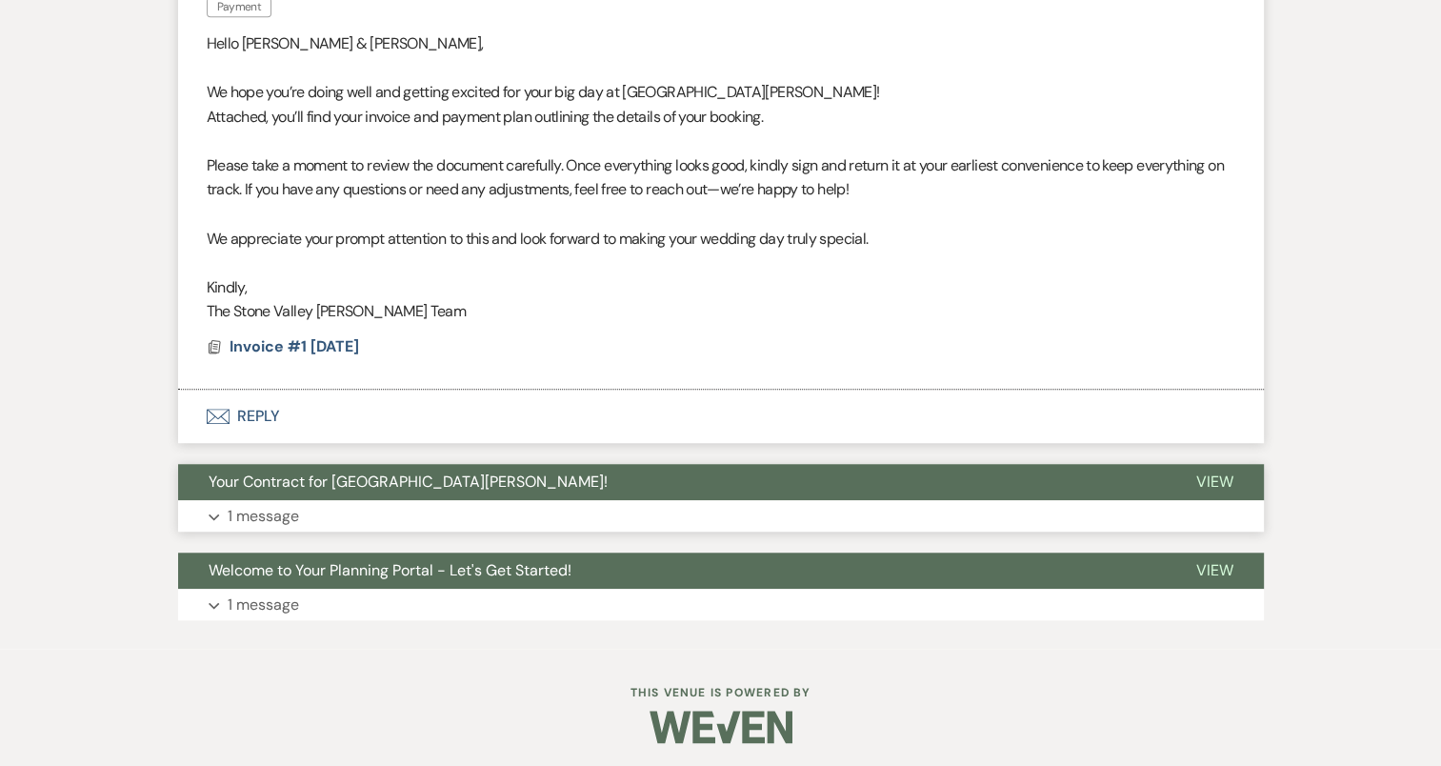
click at [211, 515] on use "button" at bounding box center [214, 516] width 10 height 7
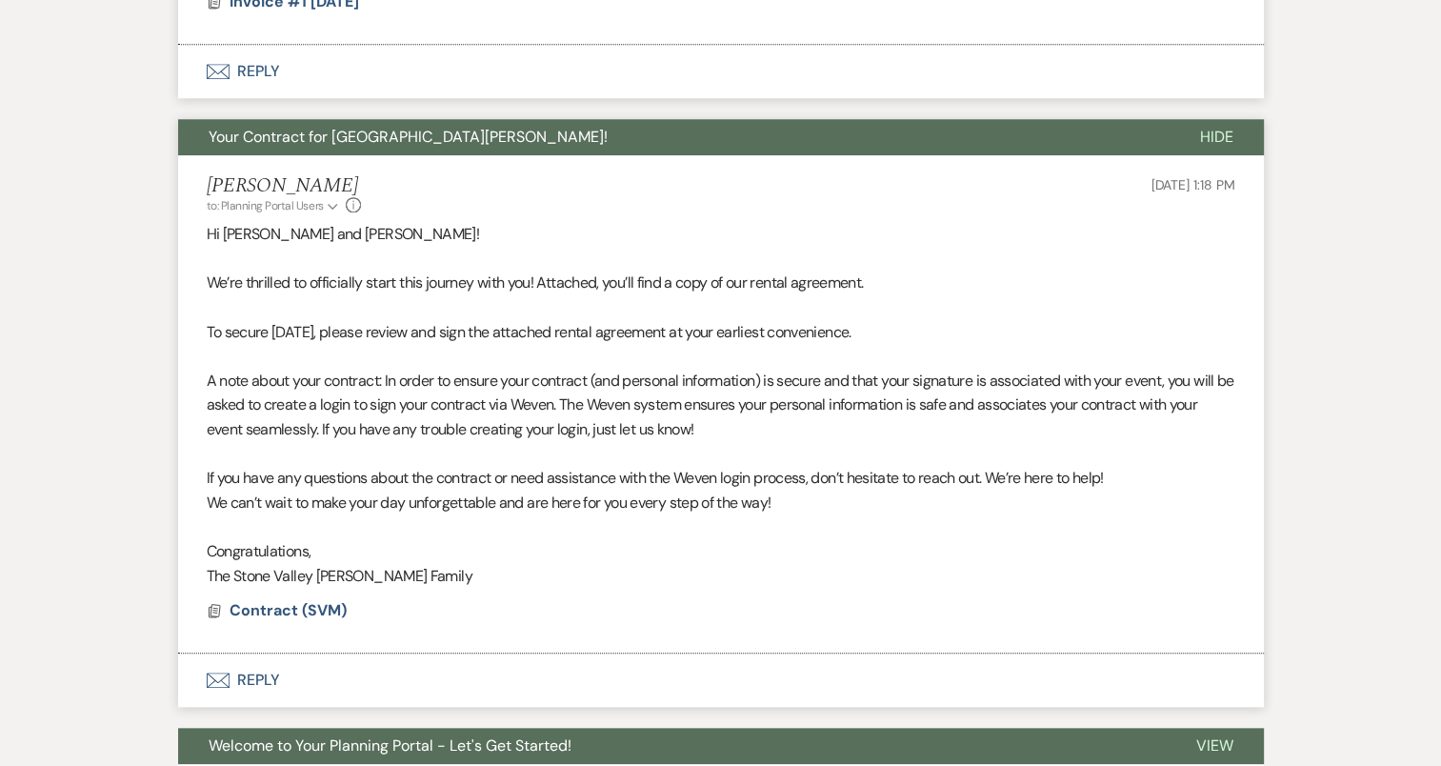
scroll to position [1836, 0]
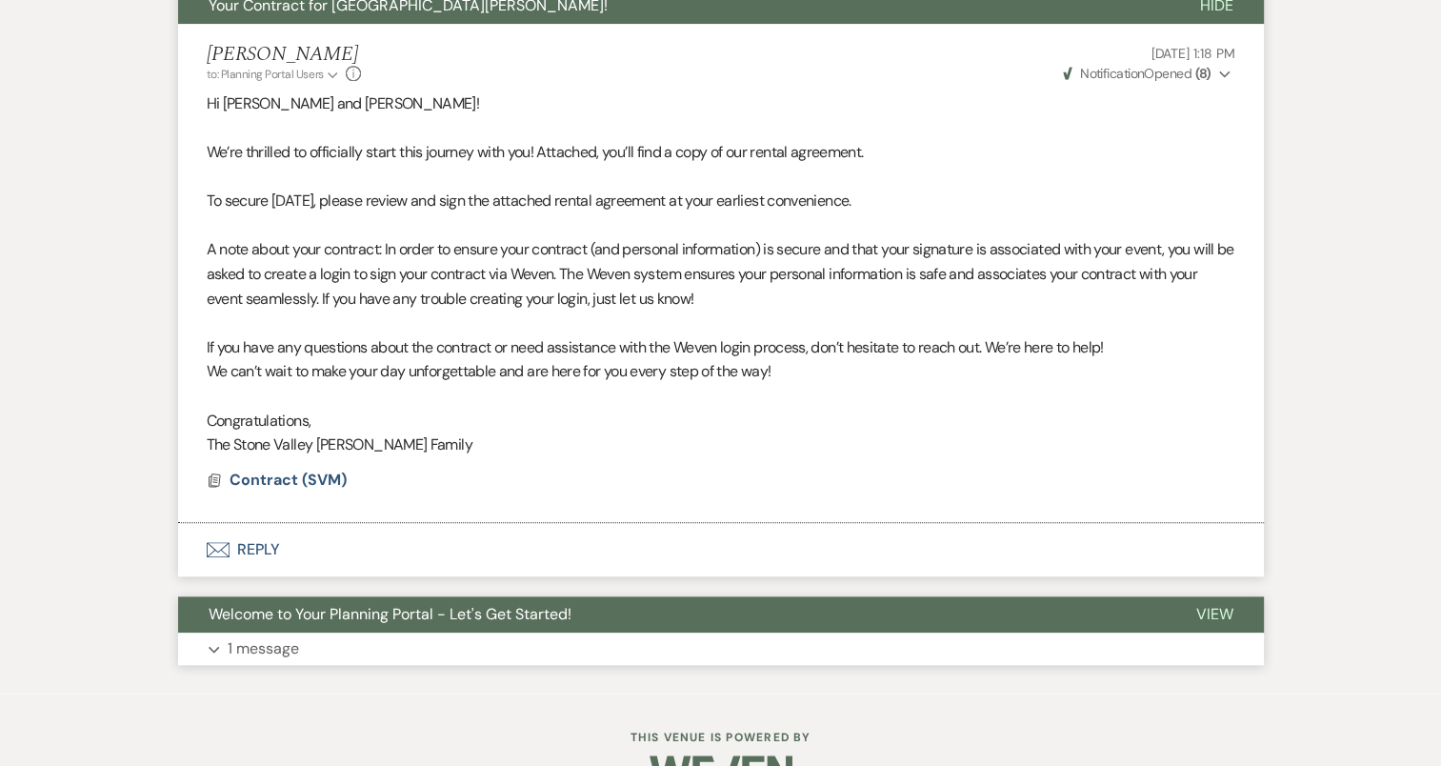
click at [214, 646] on icon "Expand" at bounding box center [214, 650] width 11 height 8
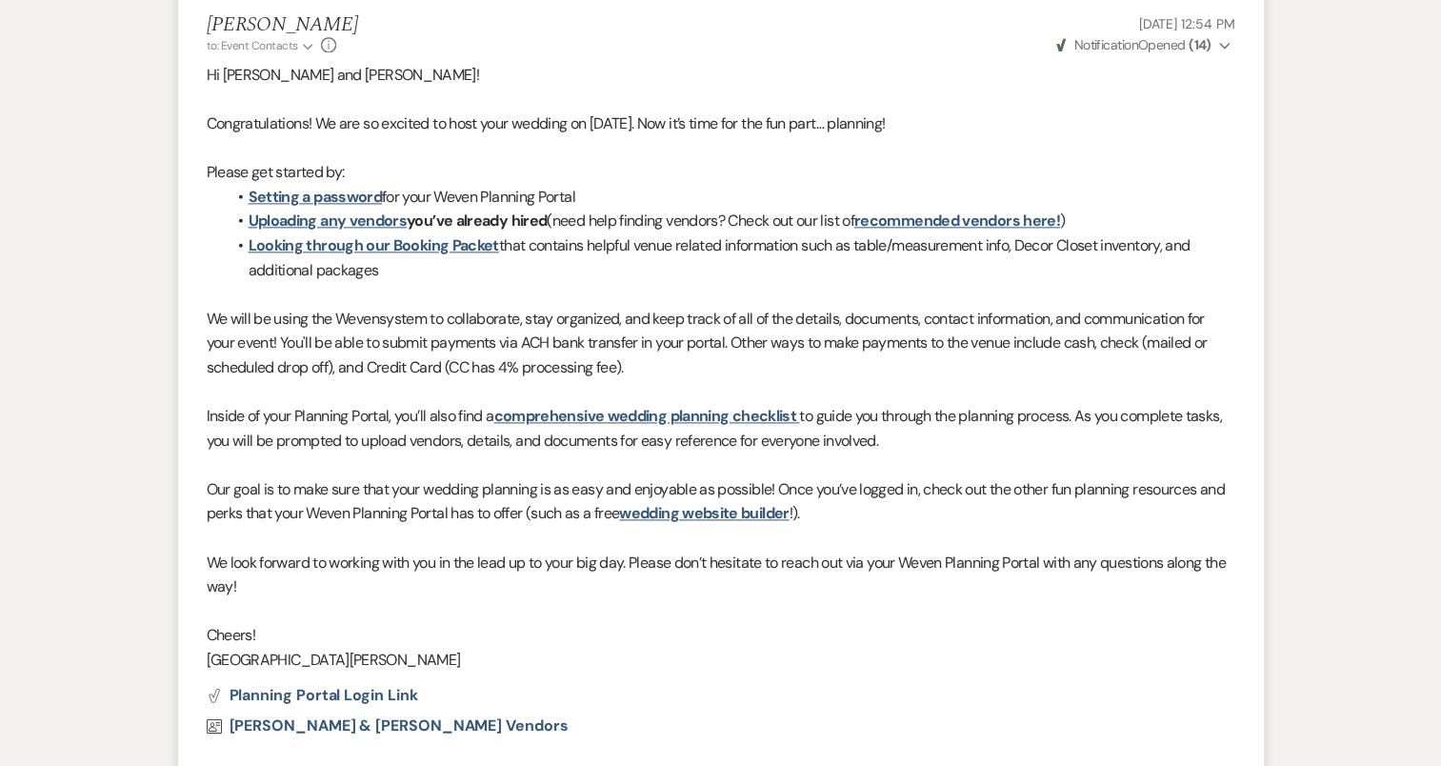
scroll to position [2680, 0]
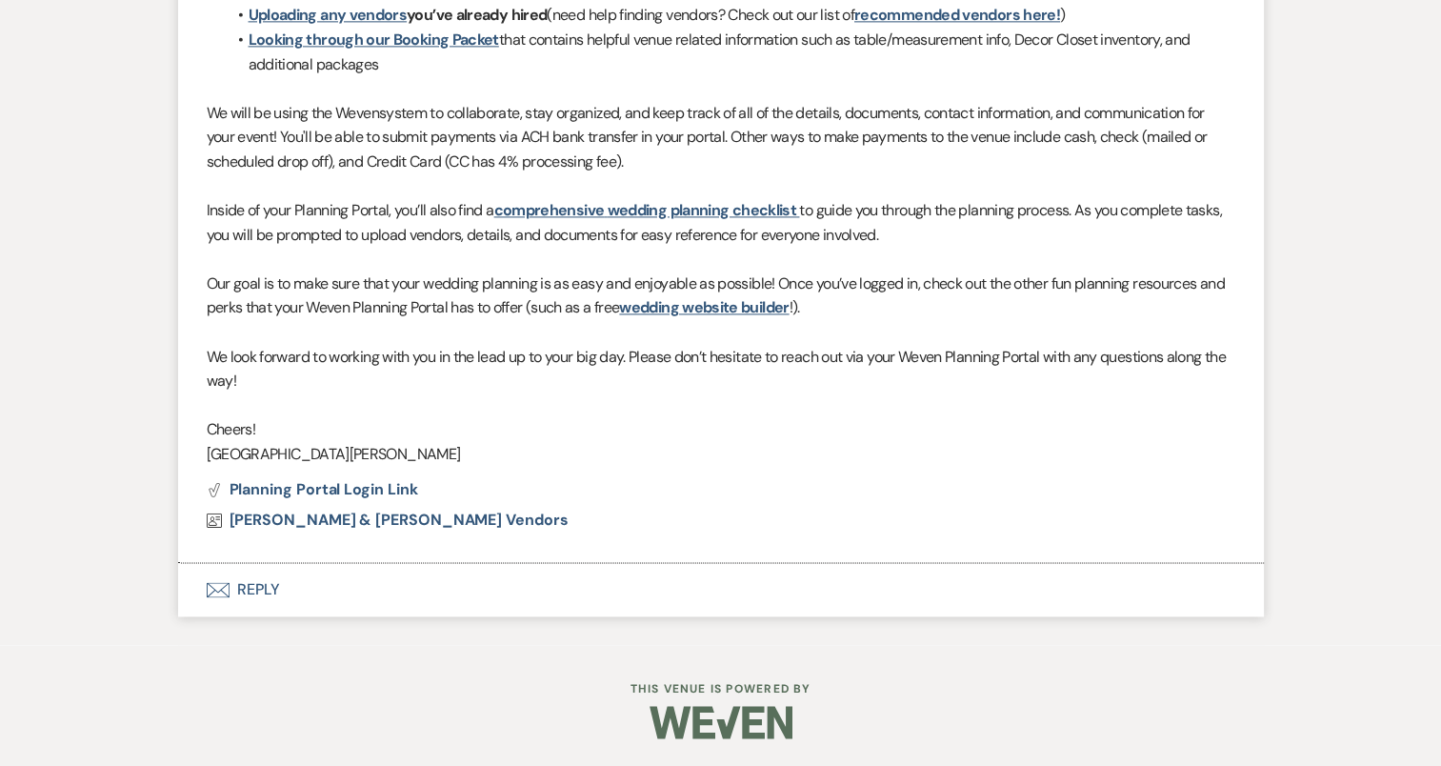
drag, startPoint x: 259, startPoint y: 590, endPoint x: 272, endPoint y: 589, distance: 13.4
click at [259, 590] on button "Envelope Reply" at bounding box center [721, 589] width 1086 height 53
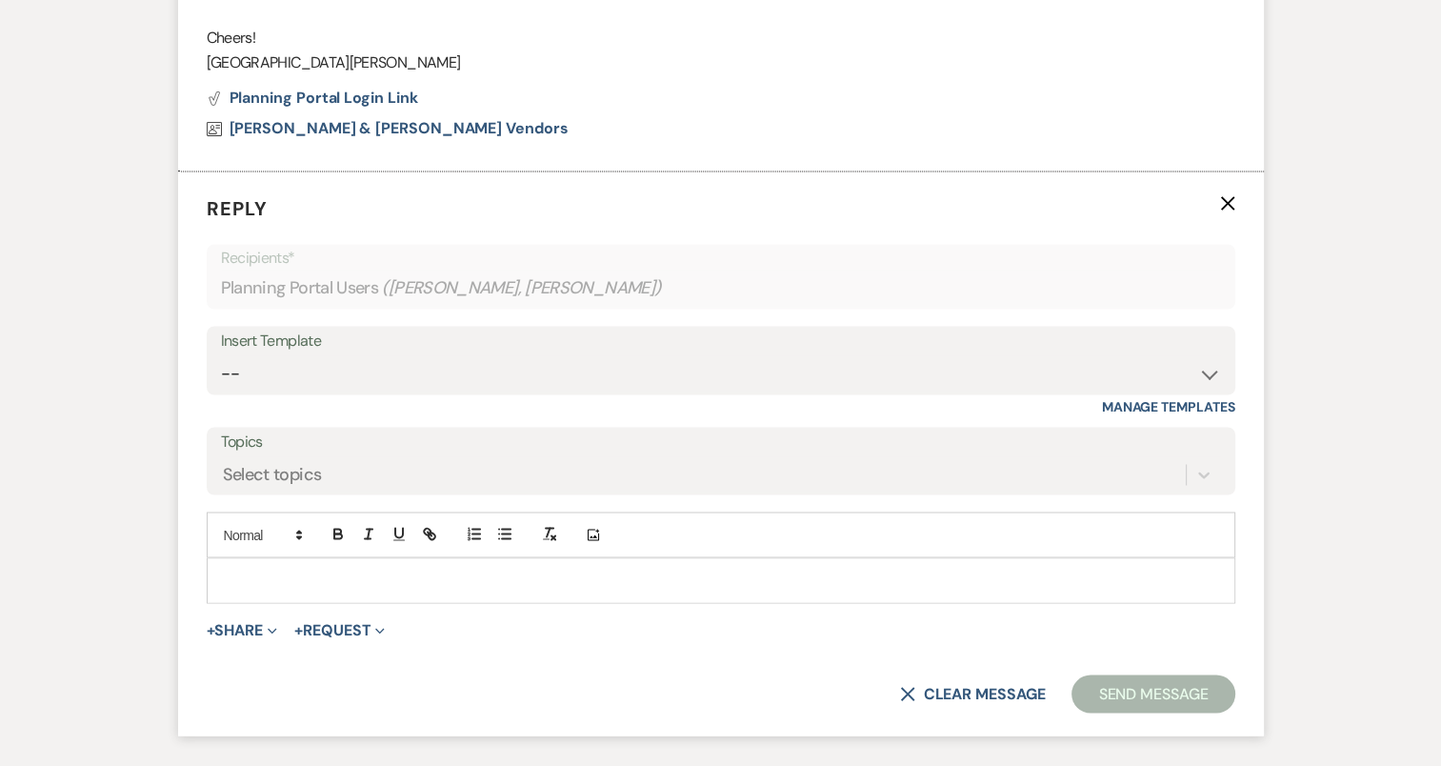
scroll to position [3140, 0]
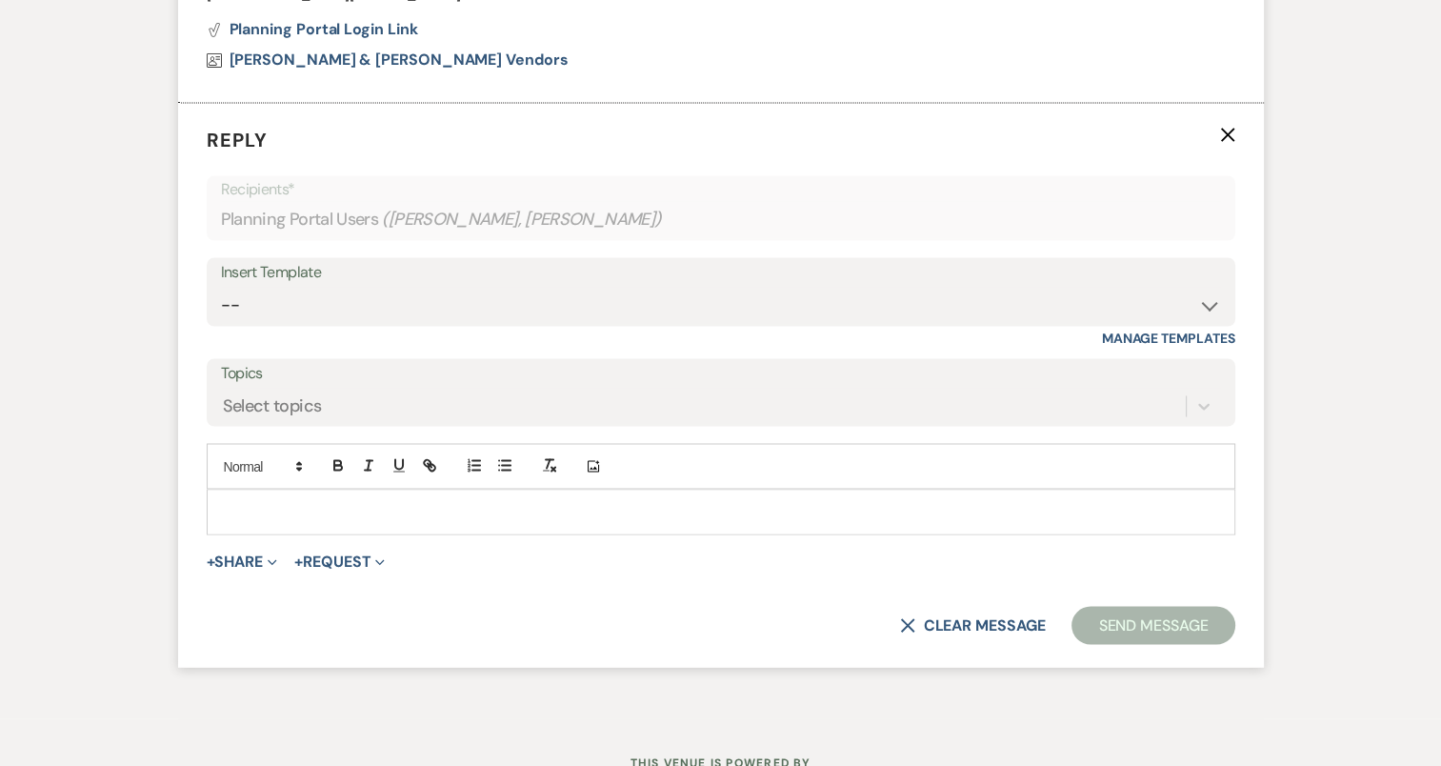
click at [409, 501] on p at bounding box center [721, 511] width 998 height 21
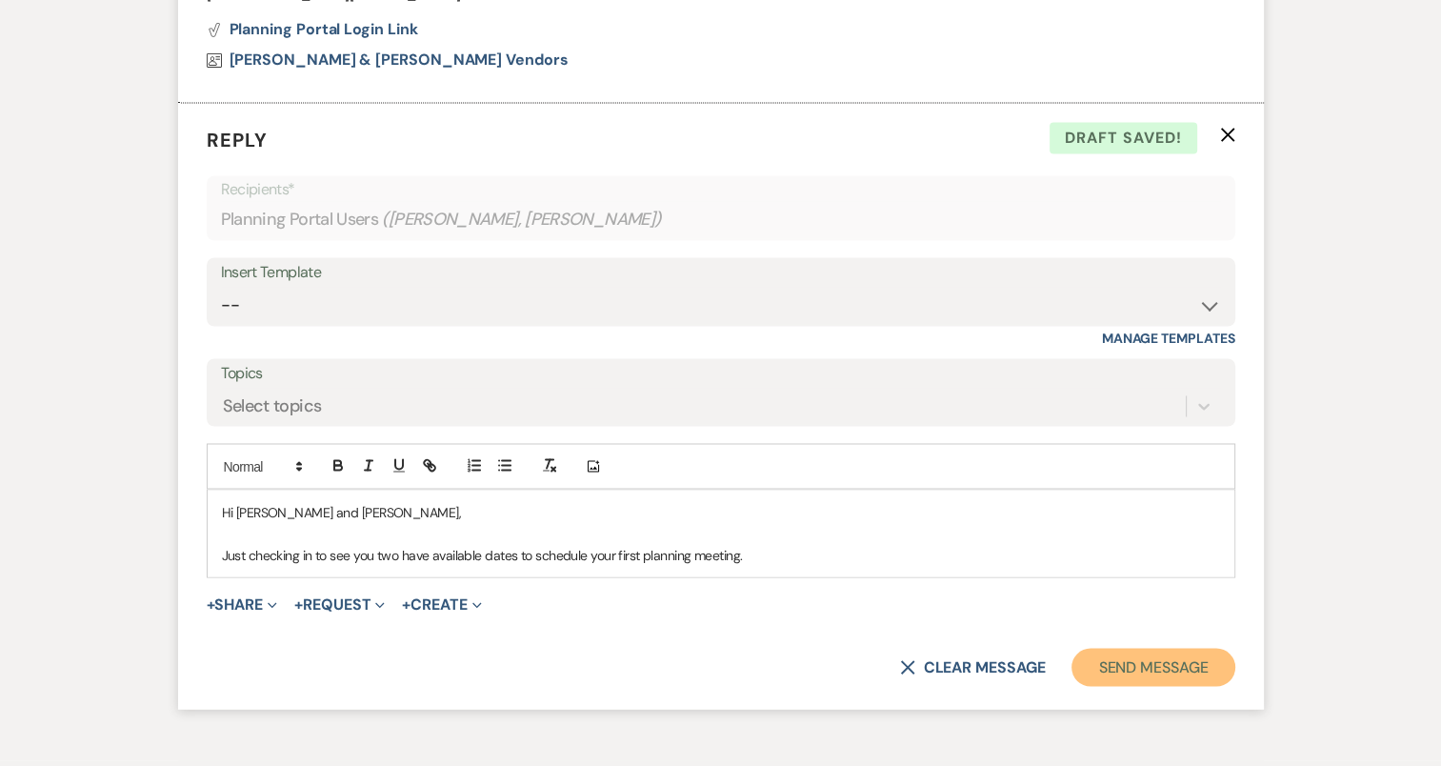
click at [1123, 667] on button "Send Message" at bounding box center [1152, 667] width 163 height 38
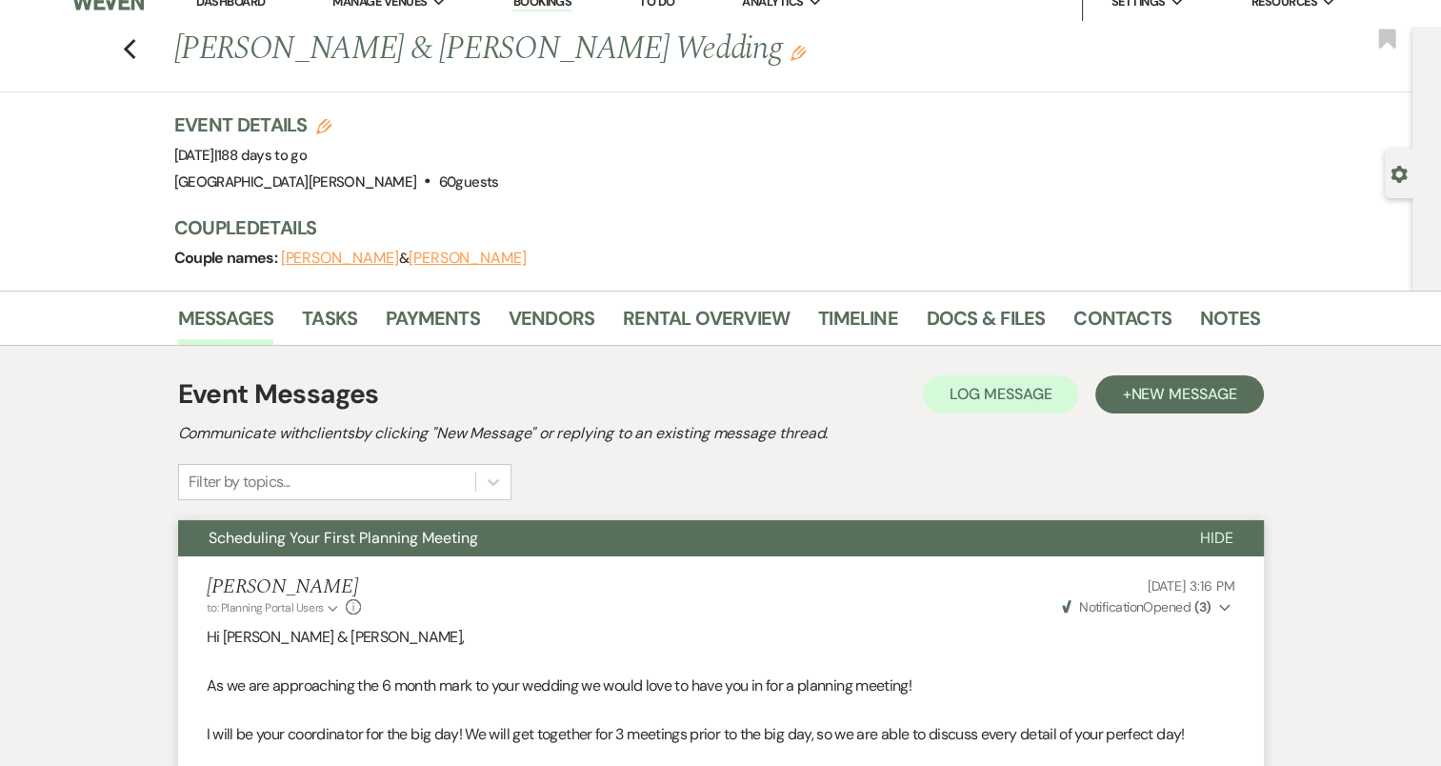
scroll to position [0, 0]
